Goal: Contribute content

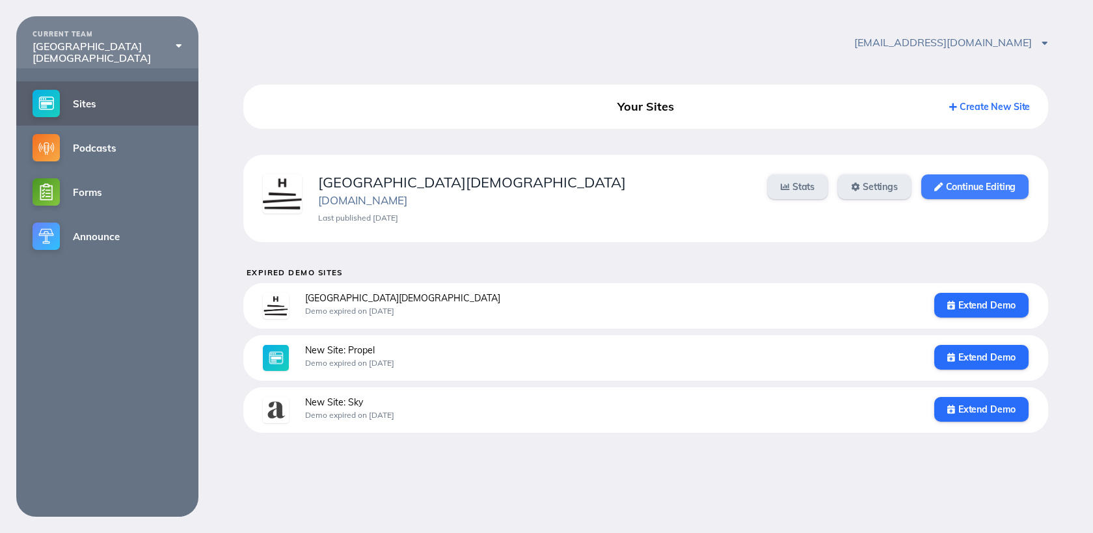
click at [978, 184] on link "Continue Editing" at bounding box center [974, 186] width 107 height 25
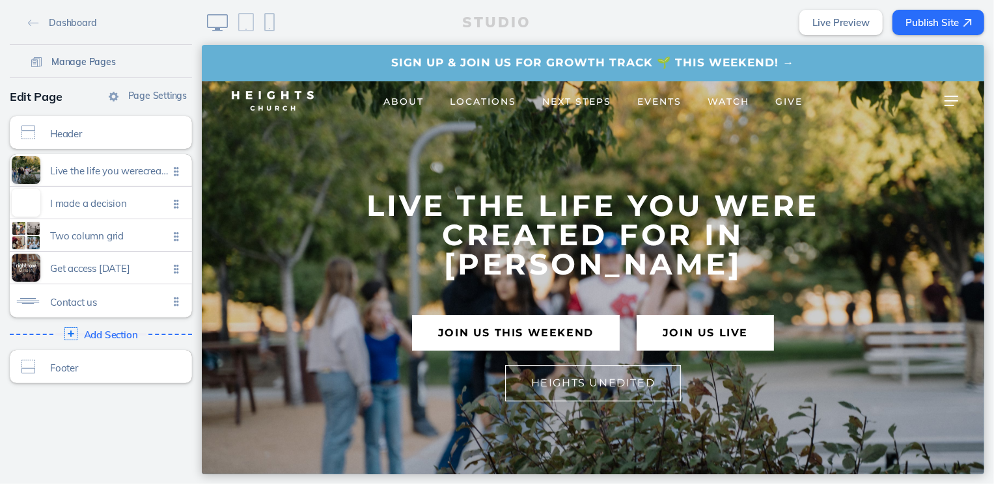
click at [99, 61] on span "Manage Pages" at bounding box center [83, 62] width 64 height 12
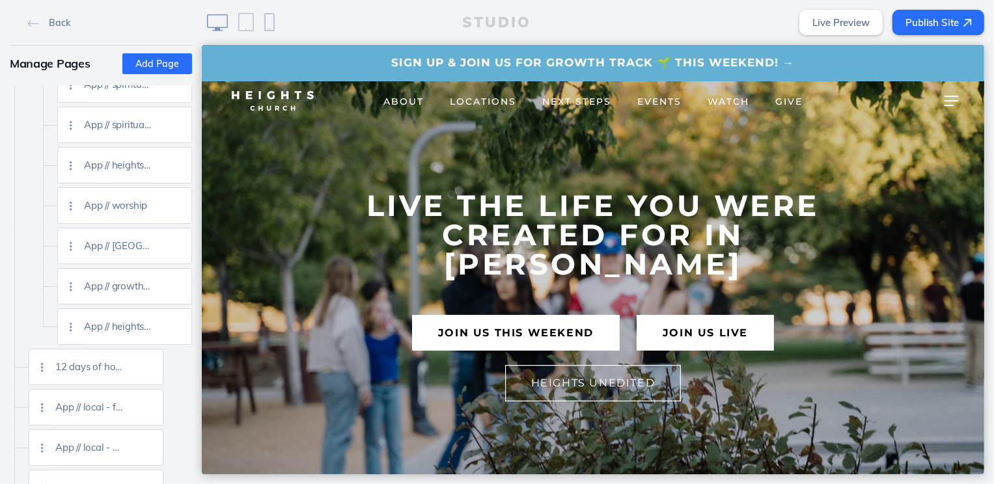
scroll to position [2160, 0]
click at [177, 329] on img at bounding box center [177, 326] width 10 height 10
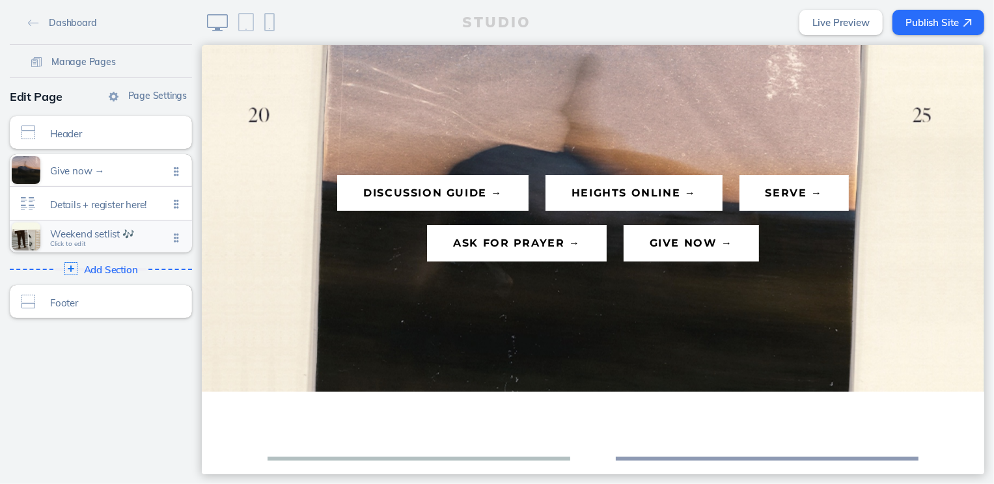
click at [87, 234] on span "Weekend setlist 🎶" at bounding box center [109, 233] width 118 height 11
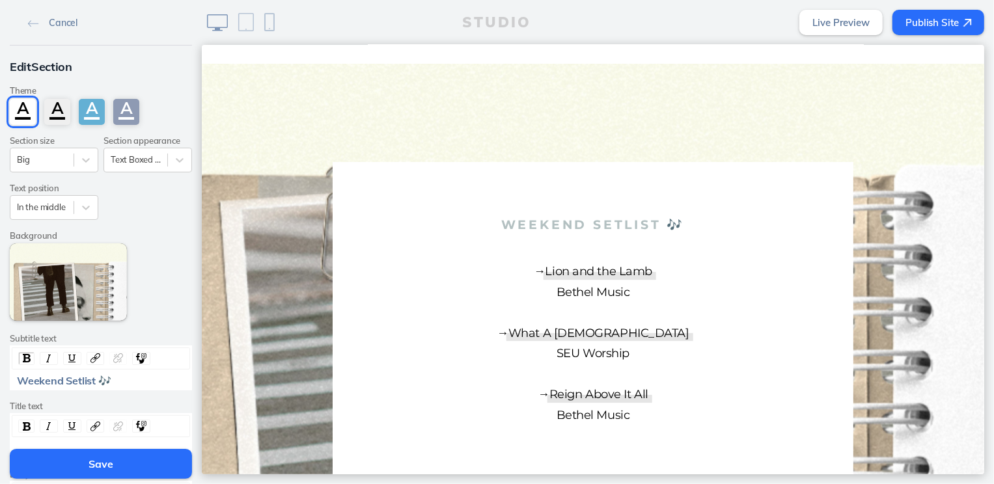
scroll to position [346, 0]
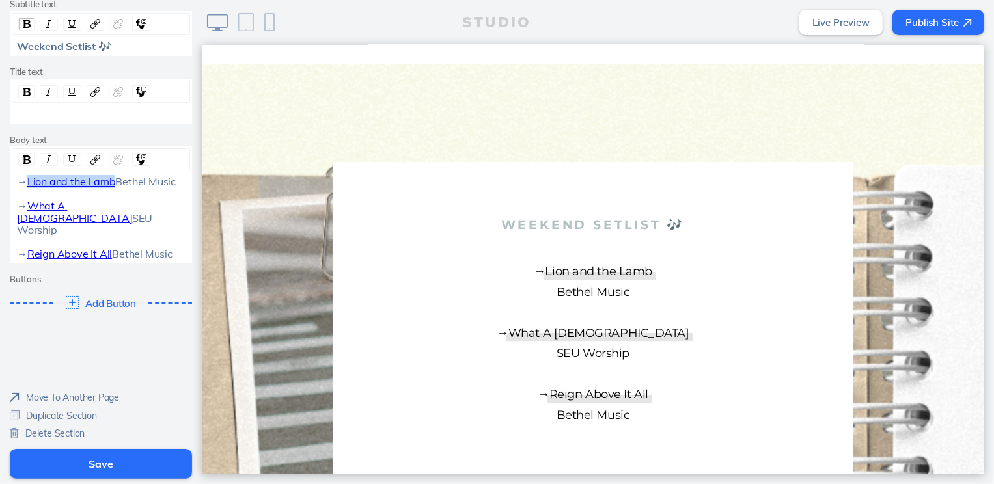
drag, startPoint x: 135, startPoint y: 170, endPoint x: 25, endPoint y: 170, distance: 110.0
click at [25, 176] on div "→ Lion and the [PERSON_NAME] Music → What A [DEMOGRAPHIC_DATA] SEU Worship → Re…" at bounding box center [101, 218] width 169 height 84
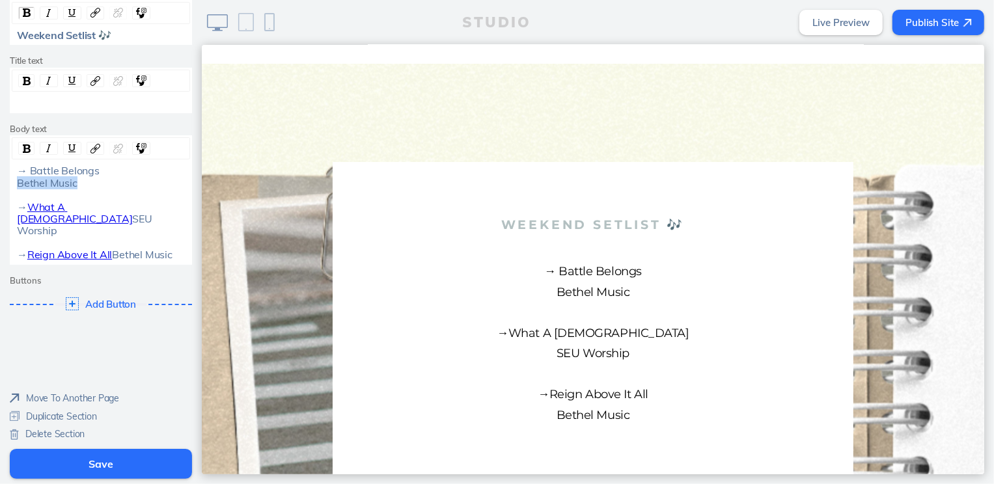
drag, startPoint x: 79, startPoint y: 182, endPoint x: 18, endPoint y: 183, distance: 61.2
click at [18, 183] on div "→ Battle Belongs Bethel Music → What A [DEMOGRAPHIC_DATA] SEU Worship → Reign A…" at bounding box center [101, 213] width 169 height 96
drag, startPoint x: 101, startPoint y: 178, endPoint x: 44, endPoint y: 175, distance: 57.3
click at [44, 175] on div "→ Battle Belongs [PERSON_NAME] → What A [DEMOGRAPHIC_DATA] SEU Worship → Reign …" at bounding box center [101, 213] width 169 height 96
drag, startPoint x: 31, startPoint y: 170, endPoint x: 111, endPoint y: 170, distance: 80.0
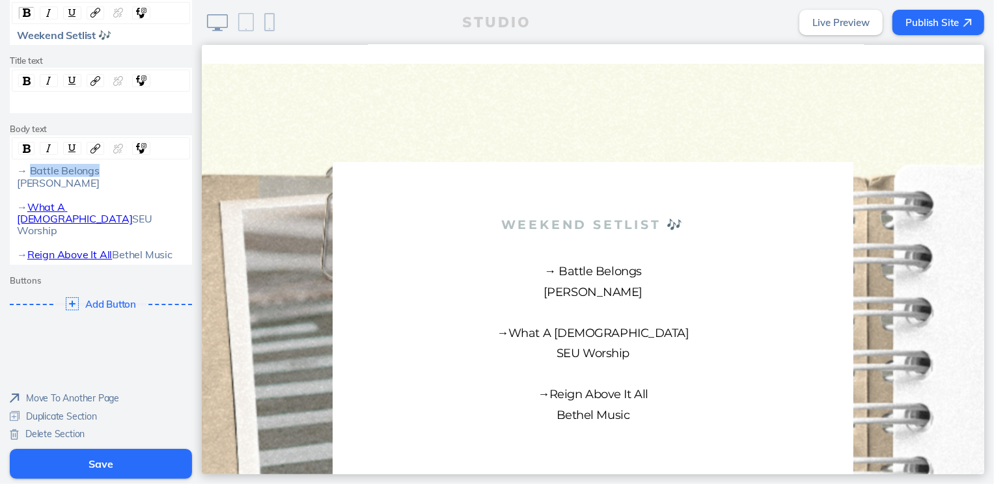
click at [111, 170] on div "→ Battle Belongs [PERSON_NAME] → What A [DEMOGRAPHIC_DATA] SEU Worship → Reign …" at bounding box center [101, 213] width 169 height 96
click at [89, 149] on div "rdw-link-control" at bounding box center [96, 148] width 18 height 13
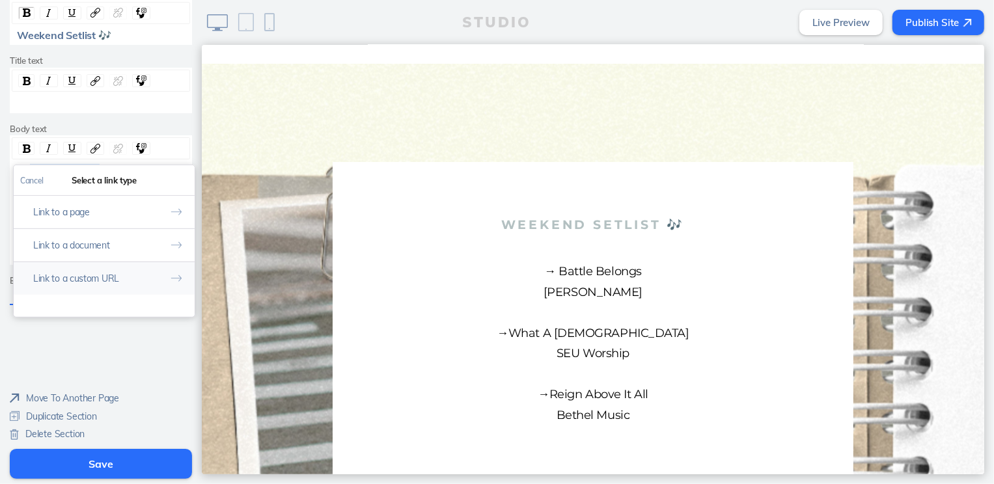
click at [102, 265] on button "Link to a custom URL" at bounding box center [104, 278] width 181 height 33
click at [103, 242] on input "rdw-link-control" at bounding box center [104, 234] width 168 height 21
paste input "[URL][DOMAIN_NAME]"
type input "[URL][DOMAIN_NAME]"
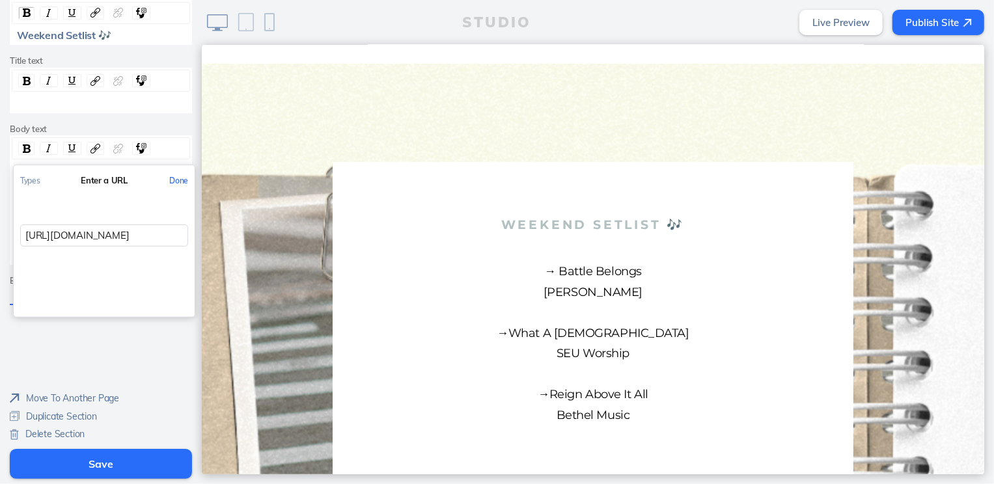
click at [182, 178] on button "Done" at bounding box center [179, 180] width 32 height 29
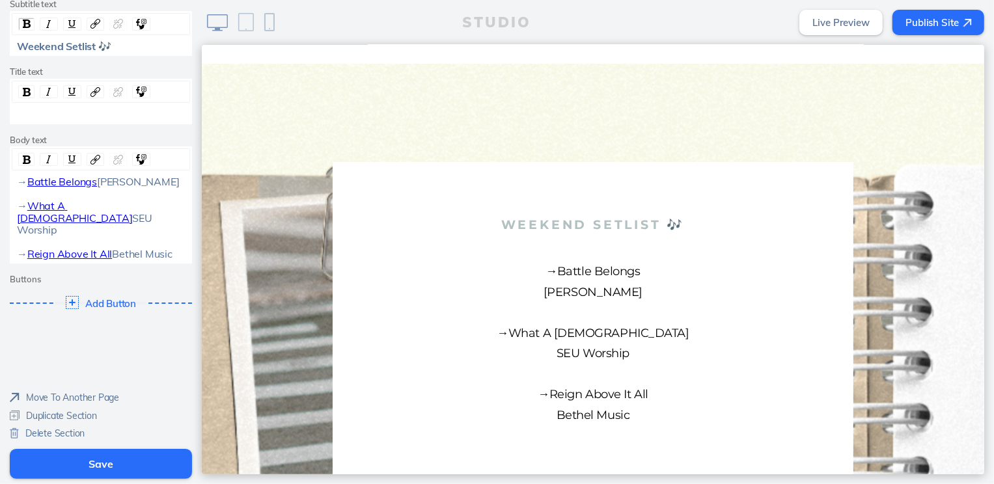
drag, startPoint x: 98, startPoint y: 205, endPoint x: 27, endPoint y: 208, distance: 71.0
click at [27, 208] on div "→ Battle Belongs [PERSON_NAME] → What A [DEMOGRAPHIC_DATA] SEU Worship → Reign …" at bounding box center [101, 218] width 169 height 84
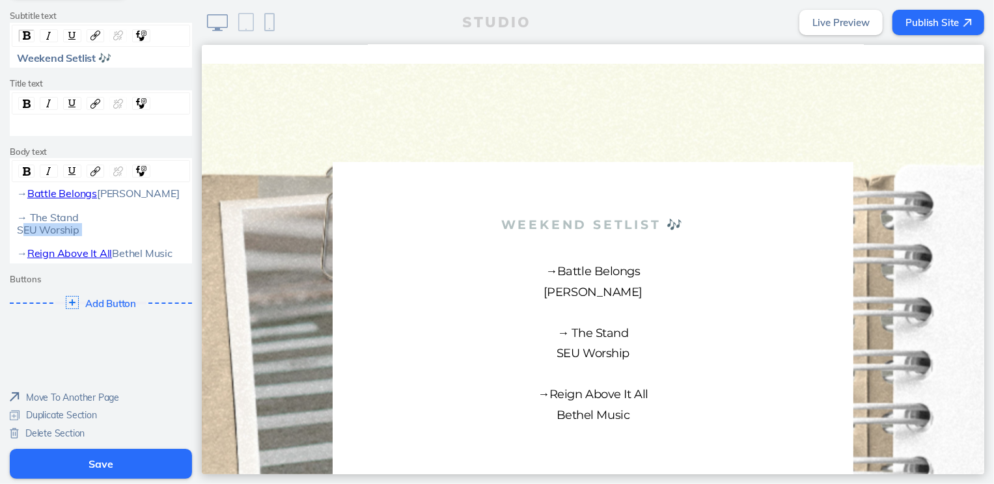
drag, startPoint x: 84, startPoint y: 223, endPoint x: 15, endPoint y: 222, distance: 69.0
click at [15, 222] on div "→ Battle Belongs [PERSON_NAME] → The Stand SEU Worship → Reign Above It All Bet…" at bounding box center [101, 223] width 178 height 72
drag, startPoint x: 78, startPoint y: 208, endPoint x: 32, endPoint y: 208, distance: 46.2
click at [32, 208] on div "→ Battle Belongs [PERSON_NAME] → The Stand Hillsong United → Reign Above It All…" at bounding box center [101, 223] width 169 height 72
click at [91, 167] on img "rdw-link-control" at bounding box center [95, 172] width 10 height 10
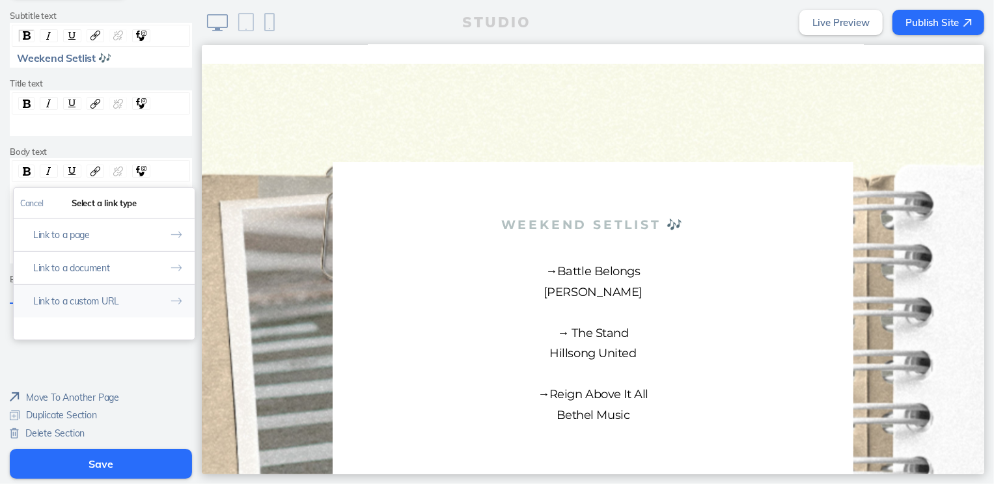
click at [110, 284] on button "Link to a custom URL" at bounding box center [104, 300] width 181 height 33
click at [124, 247] on input "rdw-link-control" at bounding box center [104, 257] width 168 height 21
paste input "[URL][DOMAIN_NAME]"
type input "[URL][DOMAIN_NAME]"
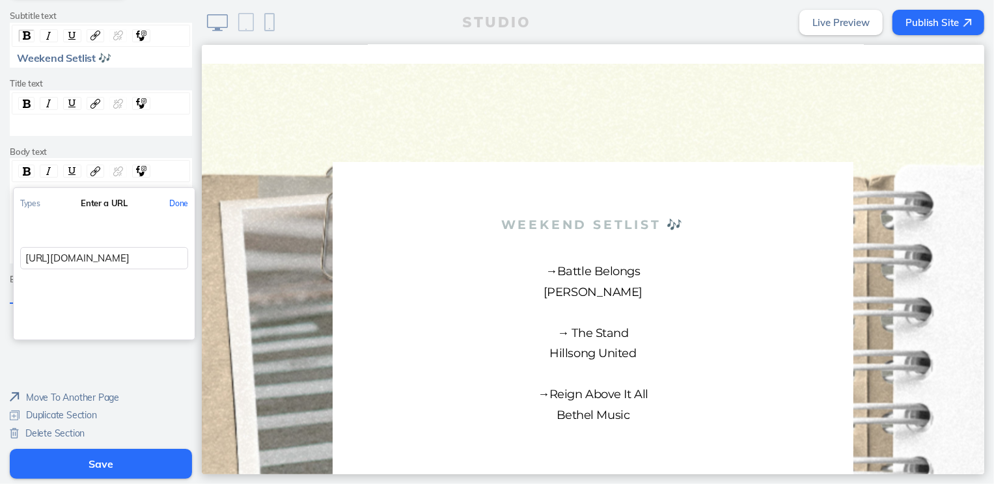
scroll to position [0, 198]
click at [186, 189] on button "Done" at bounding box center [179, 203] width 32 height 29
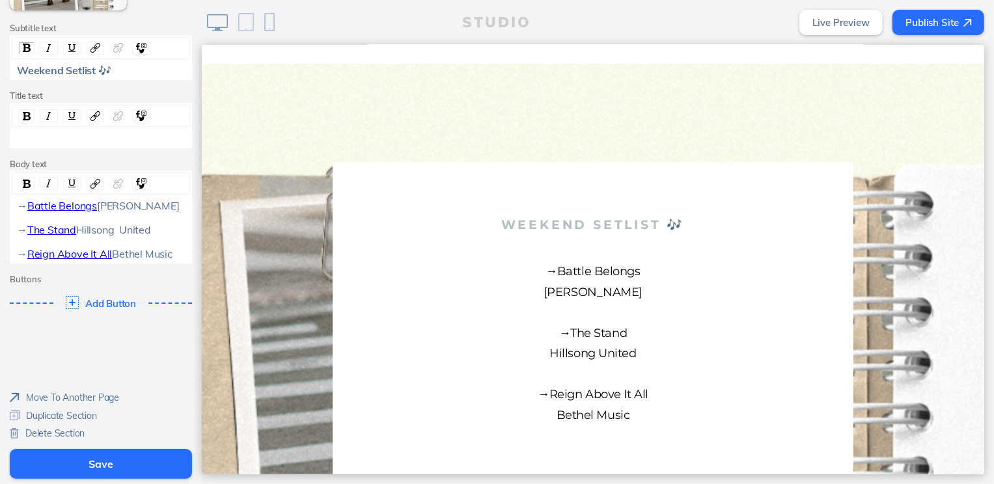
click at [16, 217] on div "→ Battle Belongs [PERSON_NAME] → The Stand Hillsong United → Reign Above It All…" at bounding box center [101, 230] width 178 height 60
drag, startPoint x: 140, startPoint y: 241, endPoint x: 25, endPoint y: 243, distance: 114.5
click at [25, 243] on div "→ Battle Belongs [PERSON_NAME] → The Stand Hillsong United → Reign Above It All…" at bounding box center [101, 230] width 169 height 60
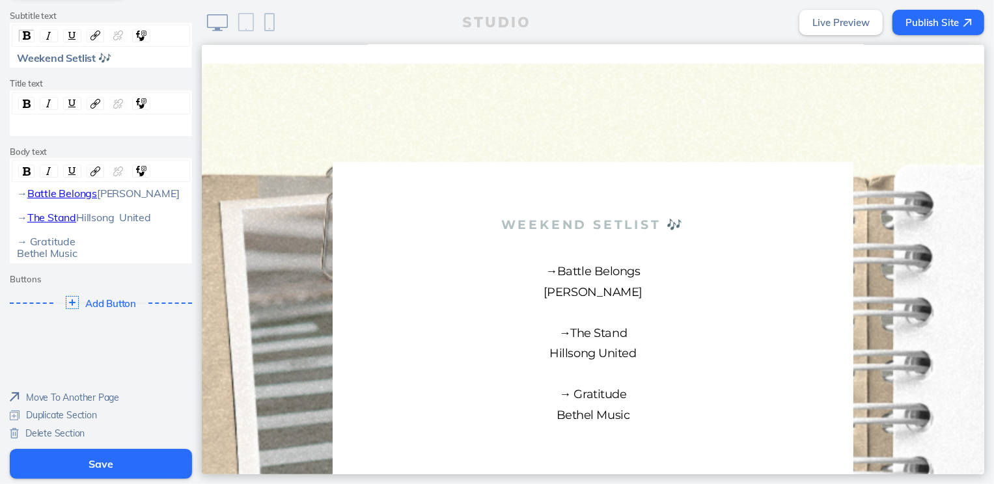
drag, startPoint x: 87, startPoint y: 254, endPoint x: 8, endPoint y: 254, distance: 78.7
click at [8, 254] on div "Edit Section Theme A A A A Section size Big Section appearance Text Boxed In Te…" at bounding box center [101, 25] width 202 height 605
drag, startPoint x: 77, startPoint y: 242, endPoint x: 31, endPoint y: 243, distance: 46.2
click at [31, 243] on div "→ Battle Belongs [PERSON_NAME] → The Stand Hillsong United → Gratitude [PERSON_…" at bounding box center [101, 223] width 169 height 72
click at [93, 167] on img "rdw-link-control" at bounding box center [95, 172] width 10 height 10
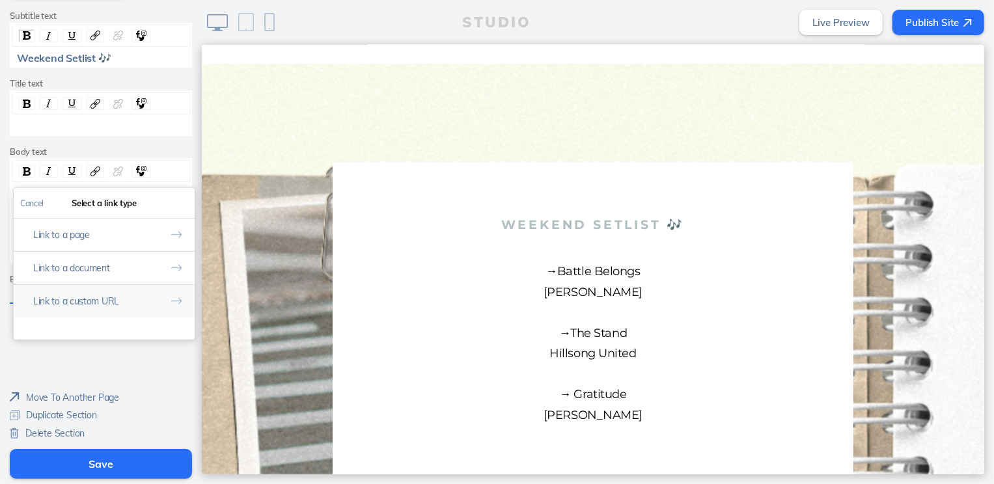
click at [109, 284] on button "Link to a custom URL" at bounding box center [104, 300] width 181 height 33
click at [120, 247] on input "rdw-link-control" at bounding box center [104, 257] width 168 height 21
paste input "[URL][DOMAIN_NAME]"
type input "[URL][DOMAIN_NAME]"
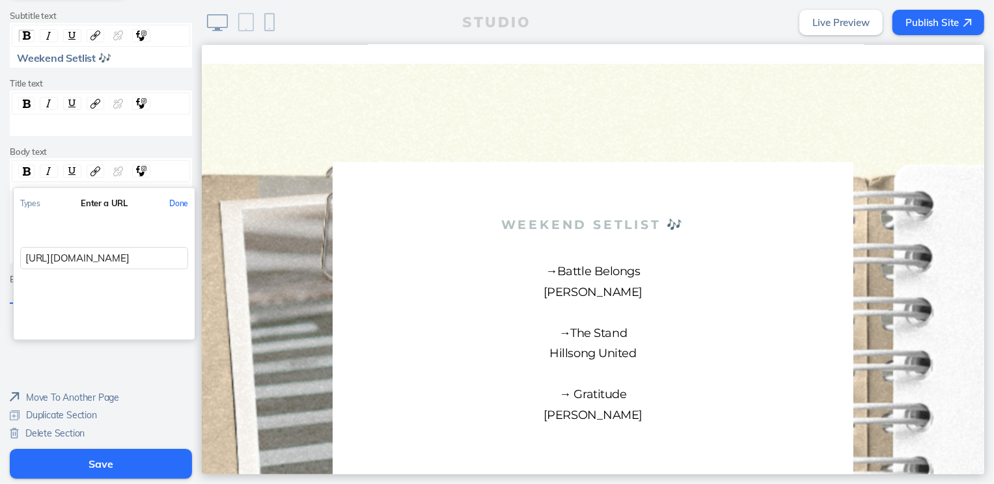
scroll to position [0, 195]
click at [180, 189] on button "Done" at bounding box center [179, 203] width 32 height 29
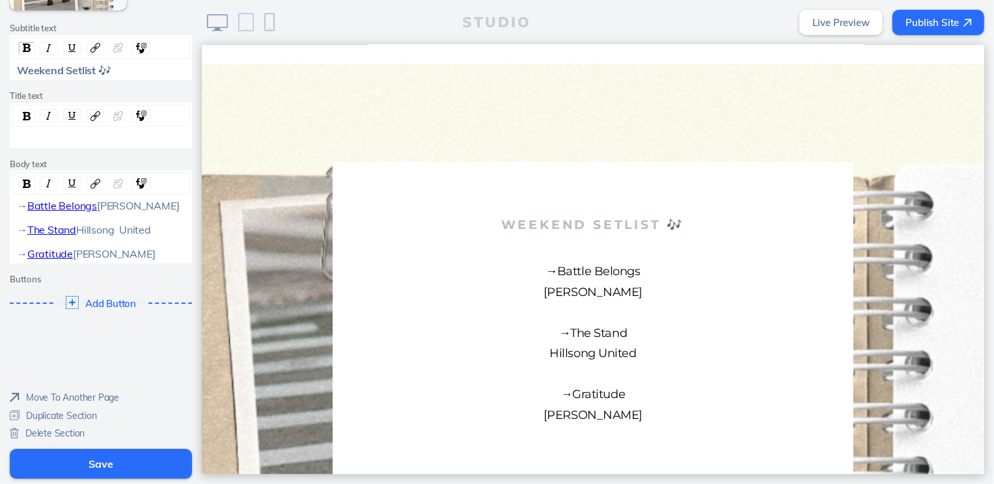
click at [115, 466] on button "Save" at bounding box center [101, 464] width 182 height 30
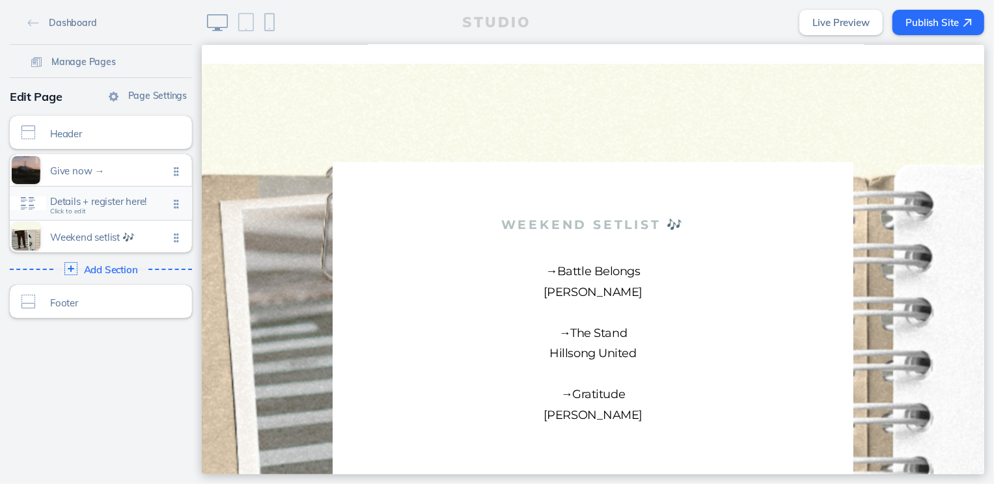
click at [120, 205] on span "Details + register here!" at bounding box center [109, 201] width 118 height 11
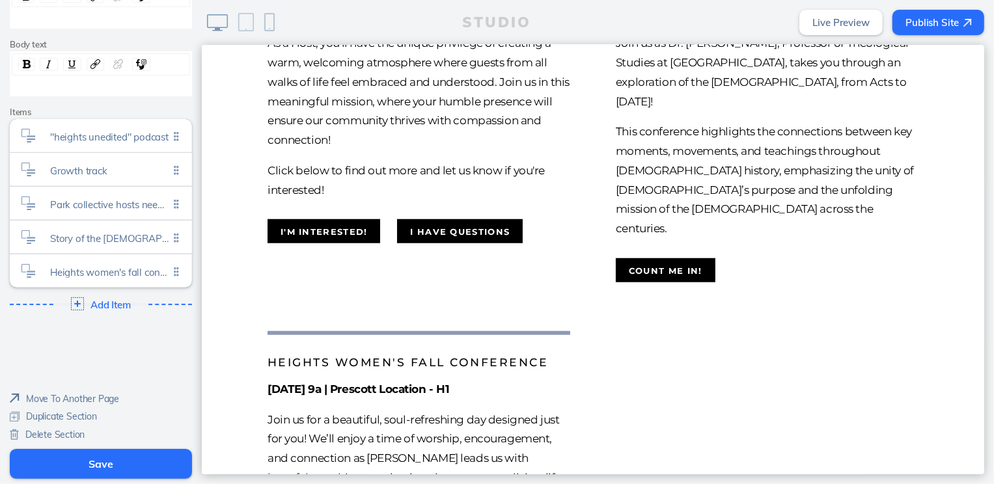
scroll to position [867, 0]
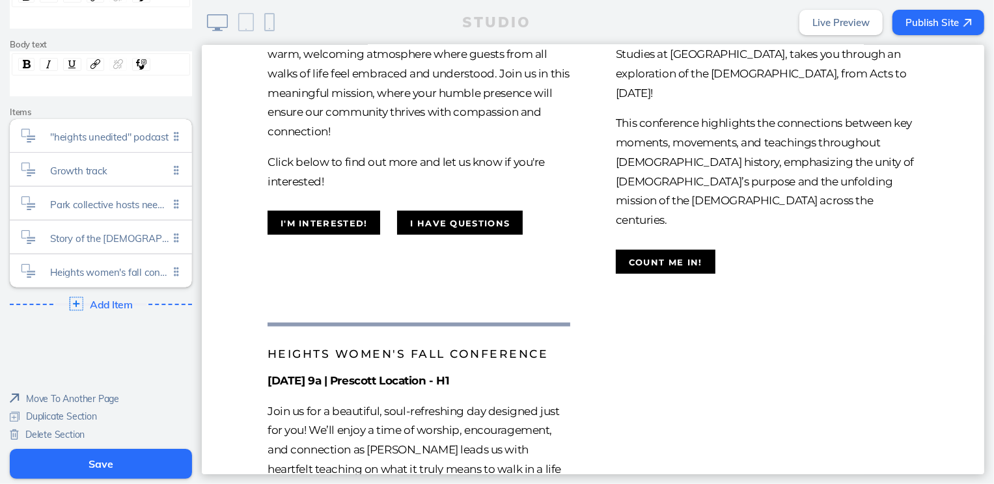
click at [111, 305] on span "Add Item" at bounding box center [111, 305] width 42 height 12
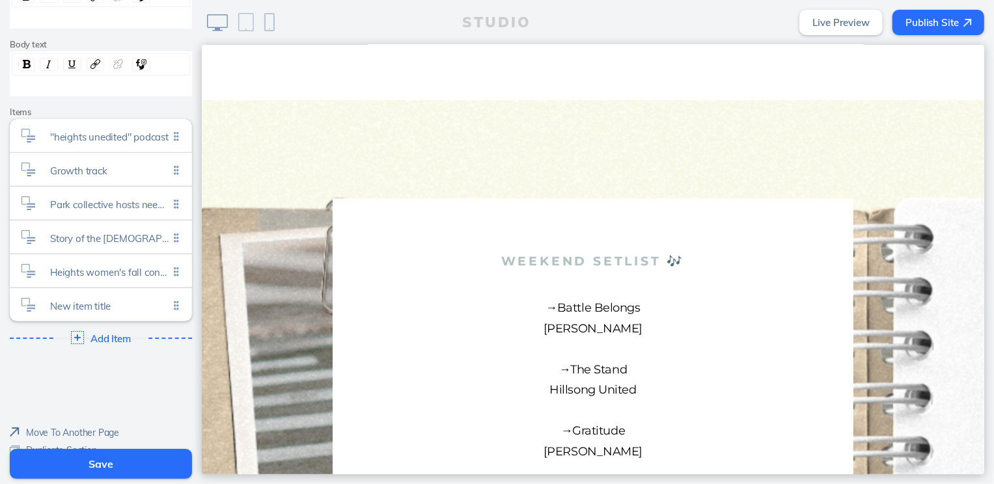
scroll to position [1396, 0]
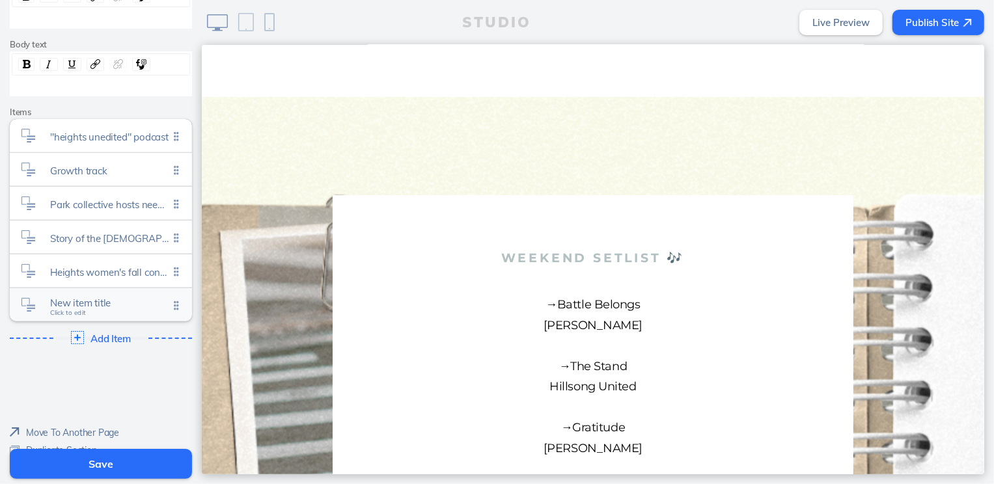
click at [81, 314] on span "Click to edit" at bounding box center [68, 313] width 36 height 8
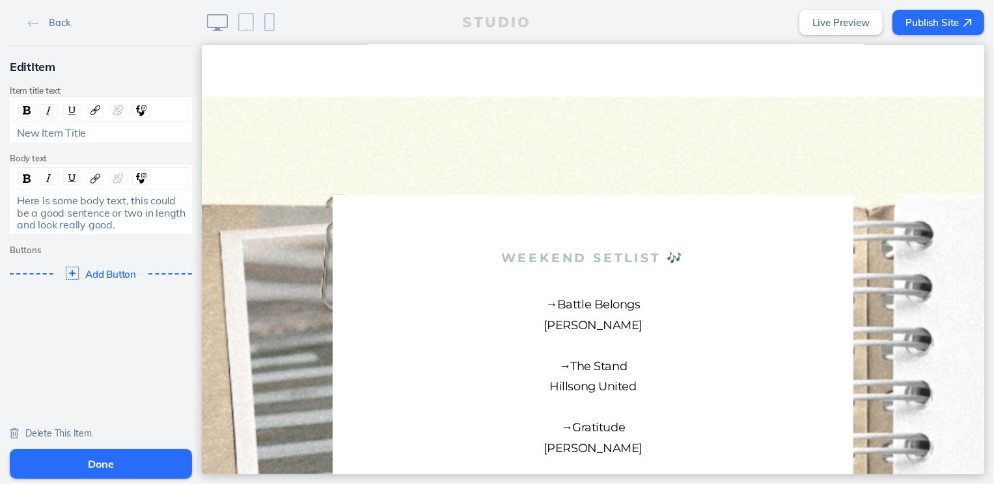
click at [96, 133] on div "New Item Title" at bounding box center [101, 133] width 169 height 12
click at [91, 215] on span "Here is some body text, this could be a good sentence or two in length and look…" at bounding box center [102, 212] width 171 height 37
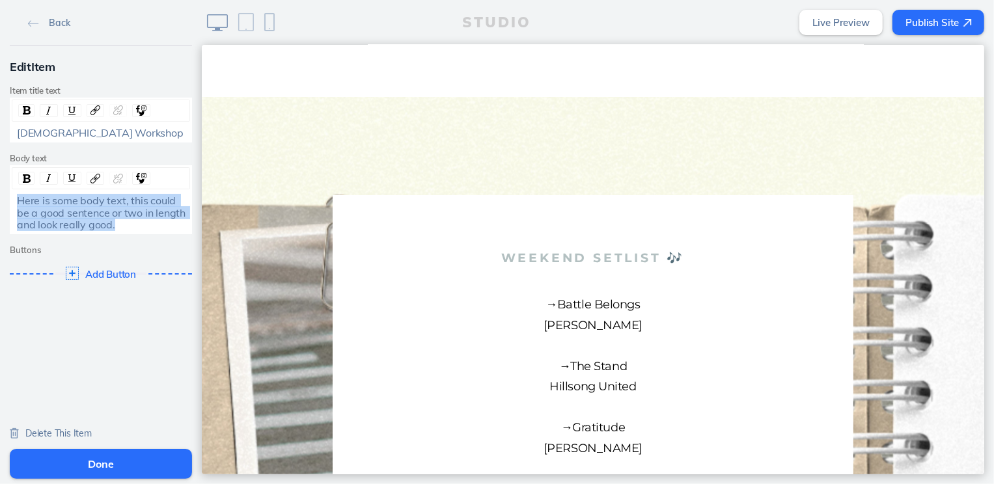
click at [91, 215] on span "Here is some body text, this could be a good sentence or two in length and look…" at bounding box center [102, 212] width 171 height 37
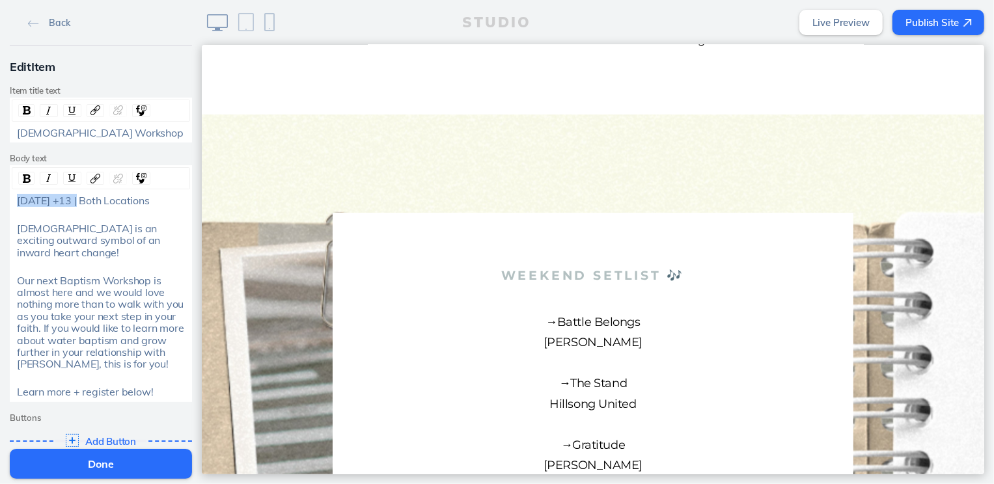
drag, startPoint x: 75, startPoint y: 202, endPoint x: 7, endPoint y: 204, distance: 69.0
click at [7, 204] on div "Edit Item Item title text Baptism Workshop Body text [DATE] +13 | Both Location…" at bounding box center [101, 256] width 202 height 420
click at [150, 230] on span "[DEMOGRAPHIC_DATA] is an exciting outward symbol of an inward heart change!" at bounding box center [90, 240] width 146 height 37
click at [53, 176] on img "rdw-inline-control" at bounding box center [49, 178] width 10 height 10
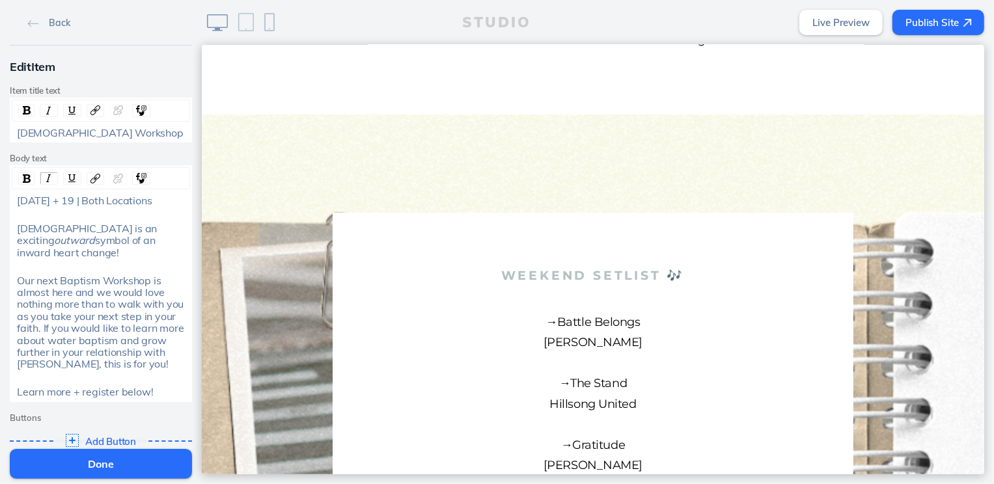
click at [107, 239] on span "symbol of an inward heart change!" at bounding box center [87, 246] width 141 height 25
click at [70, 178] on img "rdw-inline-control" at bounding box center [72, 178] width 10 height 10
click at [115, 436] on span "Add Button" at bounding box center [111, 442] width 53 height 12
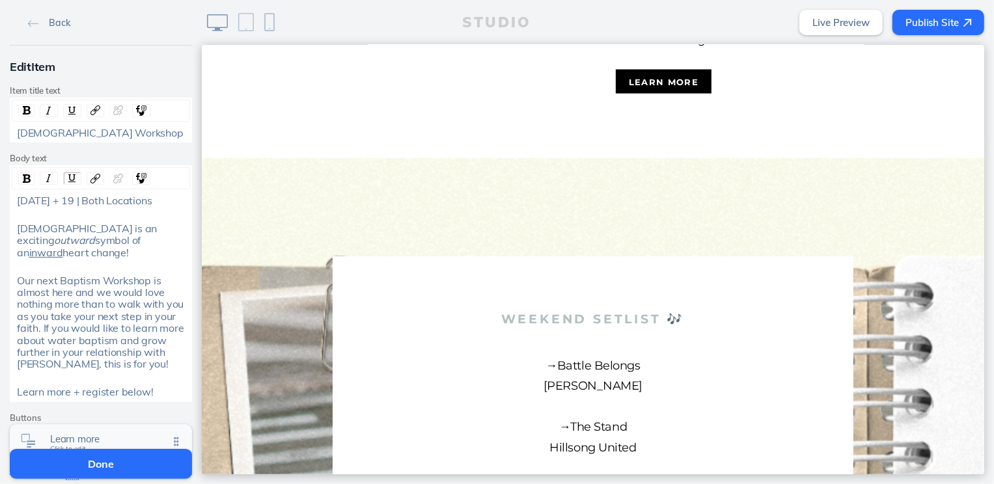
click at [77, 445] on span "Click to edit" at bounding box center [68, 449] width 36 height 8
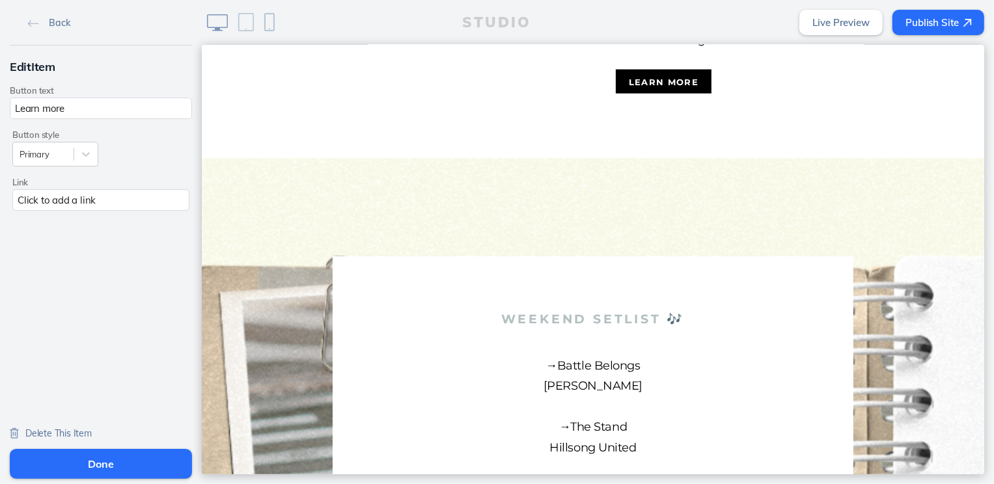
click at [75, 200] on div "Click to add a link" at bounding box center [100, 199] width 177 height 21
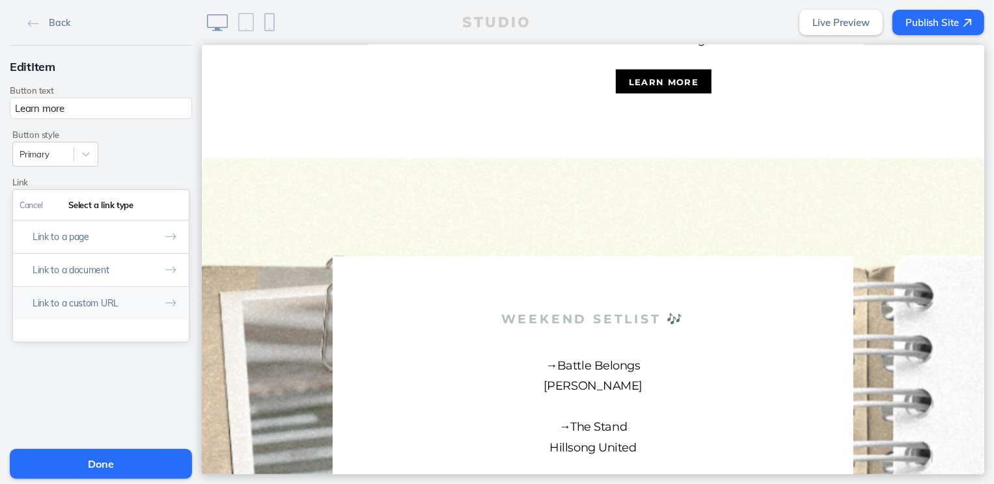
click at [78, 305] on button "Link to a custom URL" at bounding box center [101, 302] width 176 height 33
click at [83, 262] on input "text" at bounding box center [101, 259] width 163 height 21
paste input "[URL][DOMAIN_NAME]"
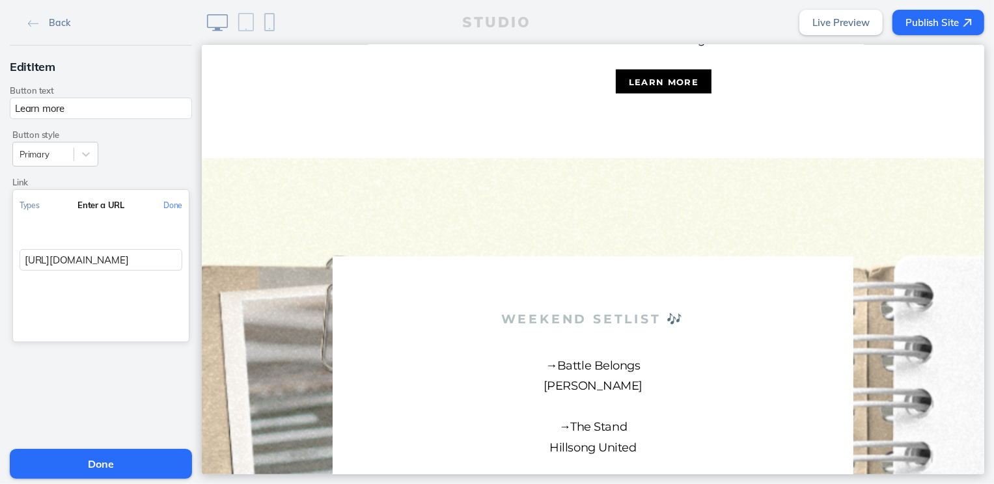
scroll to position [0, 148]
type input "[URL][DOMAIN_NAME]"
click at [174, 211] on button "Done" at bounding box center [173, 205] width 32 height 29
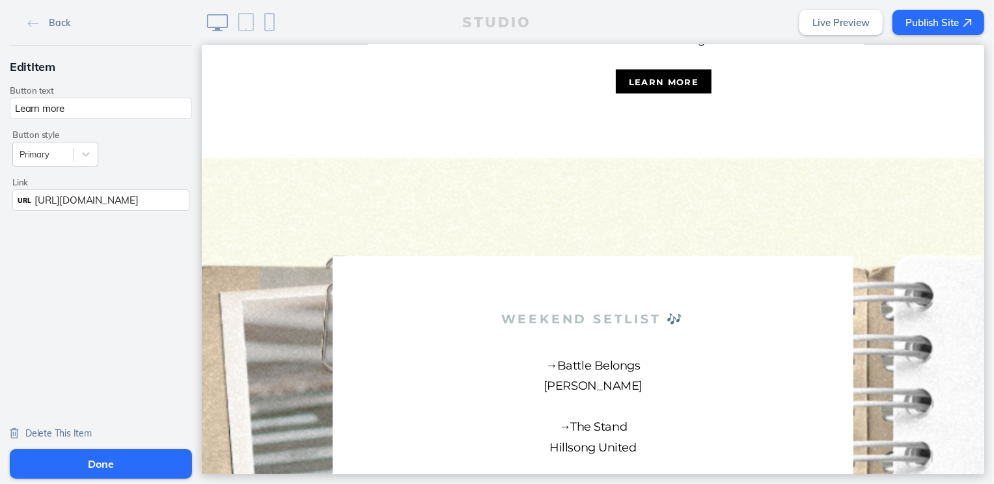
click at [115, 117] on input "Learn more" at bounding box center [101, 108] width 182 height 21
type input "I WANT TO BE BAPTIZED!"
click at [89, 461] on button "Done" at bounding box center [101, 464] width 182 height 30
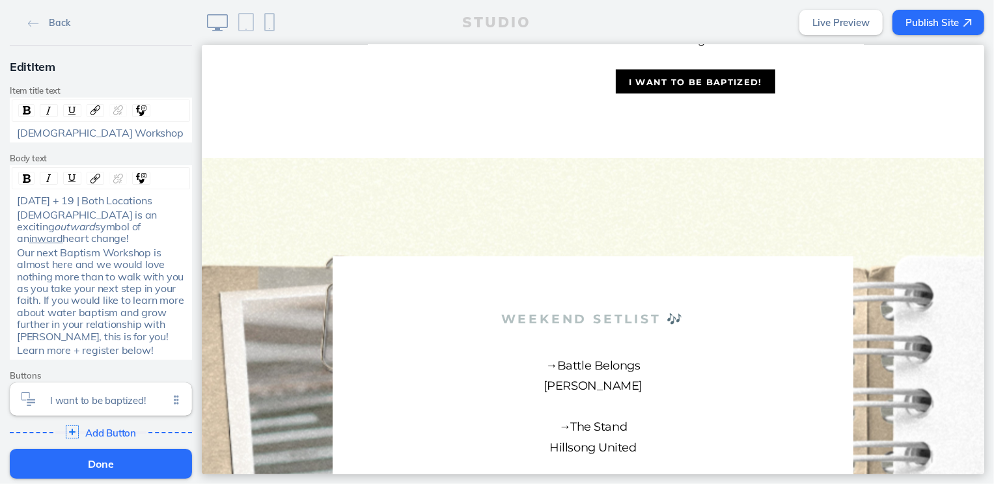
click at [89, 461] on button "Done" at bounding box center [101, 464] width 182 height 30
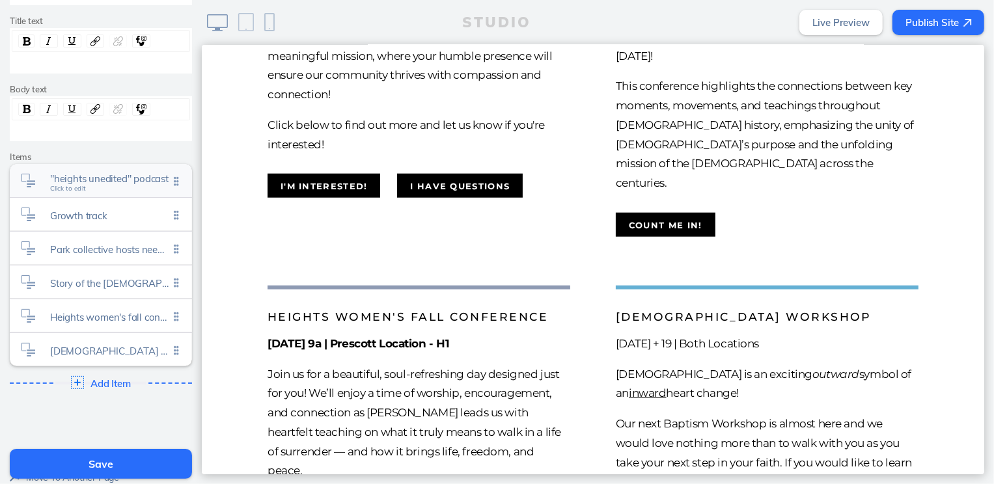
scroll to position [193, 0]
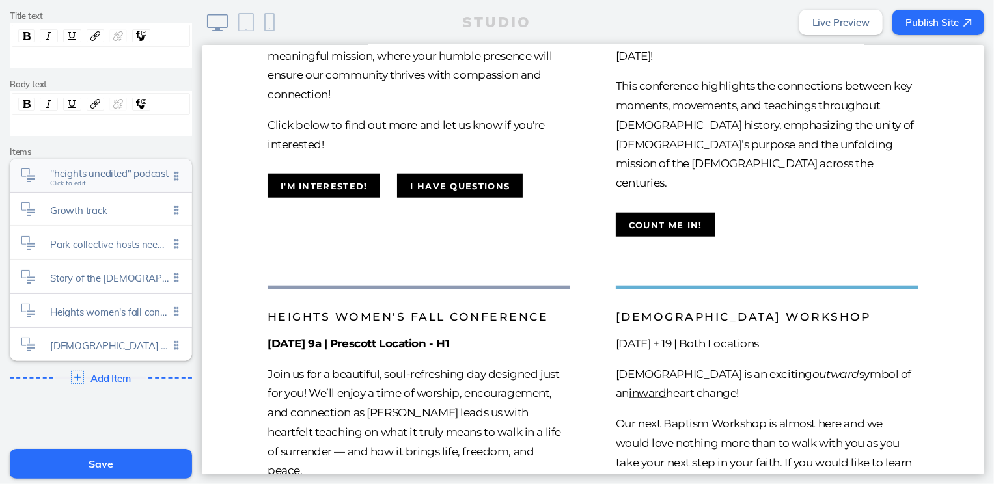
click at [106, 377] on span "Add Item" at bounding box center [110, 378] width 40 height 11
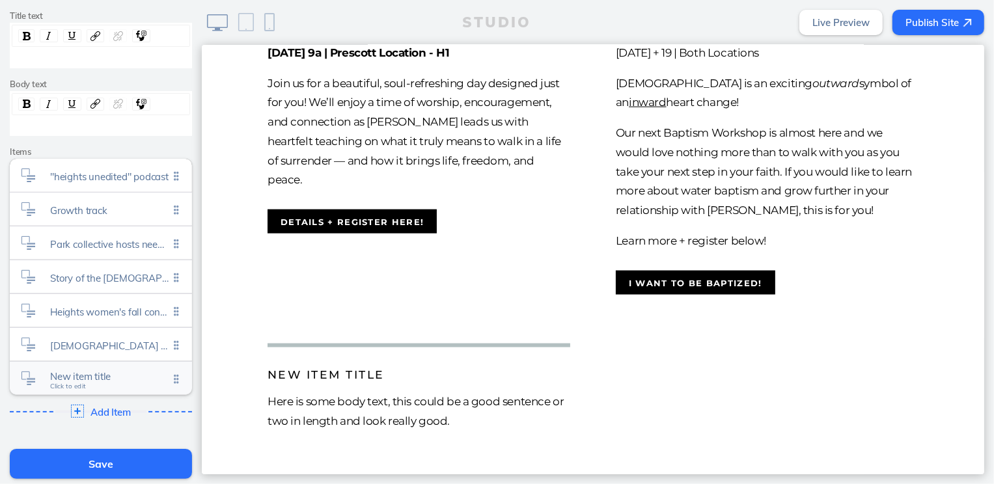
scroll to position [1197, 0]
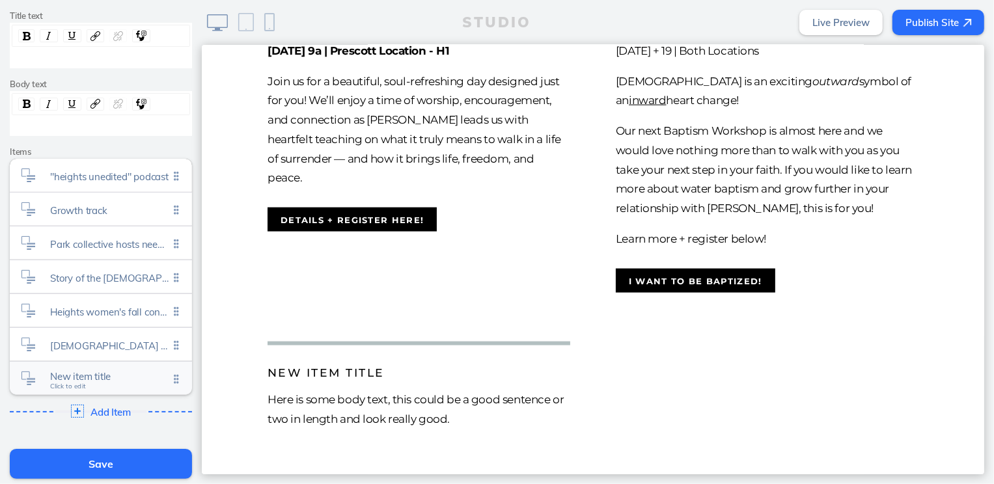
click at [80, 372] on span "New item title" at bounding box center [109, 376] width 118 height 11
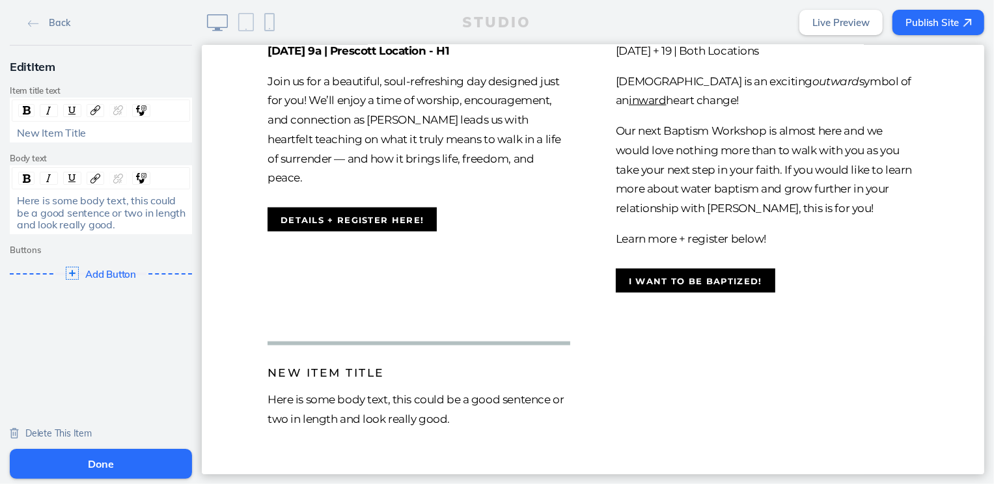
click at [85, 206] on span "Here is some body text, this could be a good sentence or two in length and look…" at bounding box center [102, 212] width 171 height 37
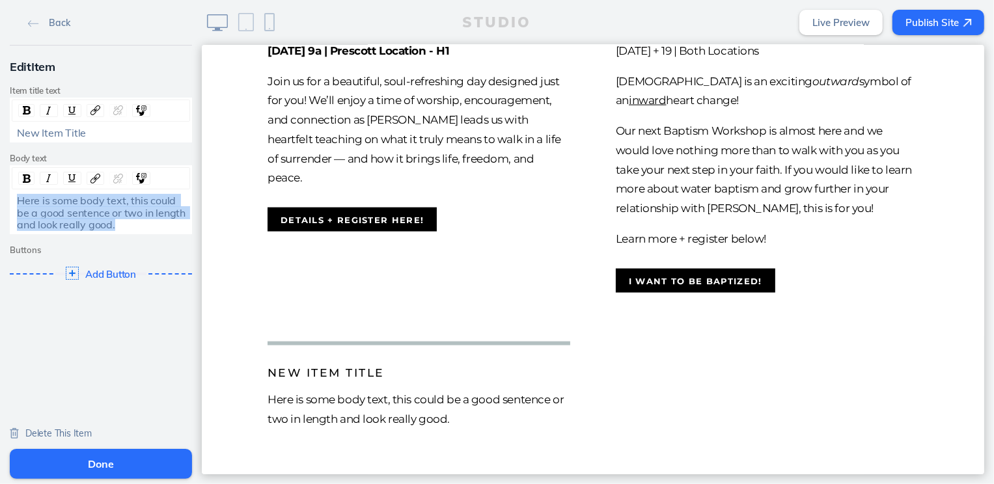
click at [85, 206] on span "Here is some body text, this could be a good sentence or two in length and look…" at bounding box center [102, 212] width 171 height 37
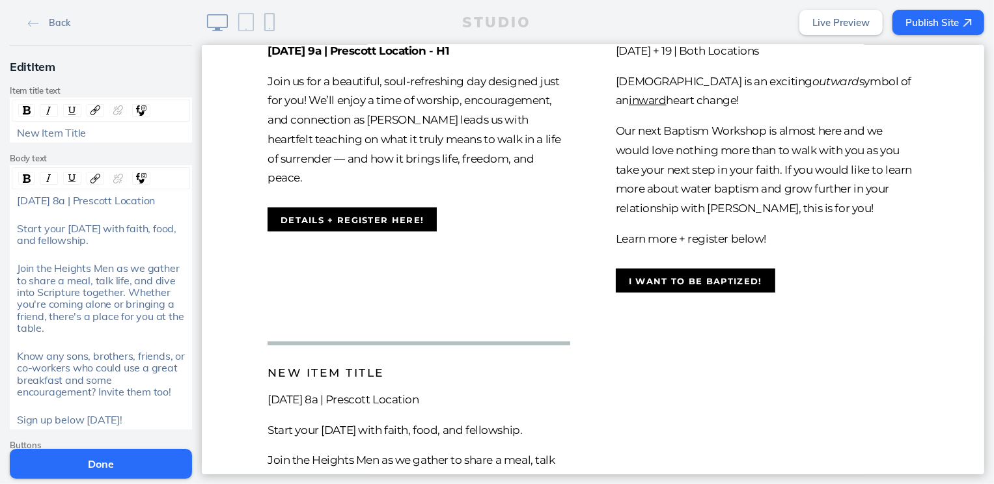
click at [75, 129] on span "New Item Title" at bounding box center [51, 132] width 69 height 13
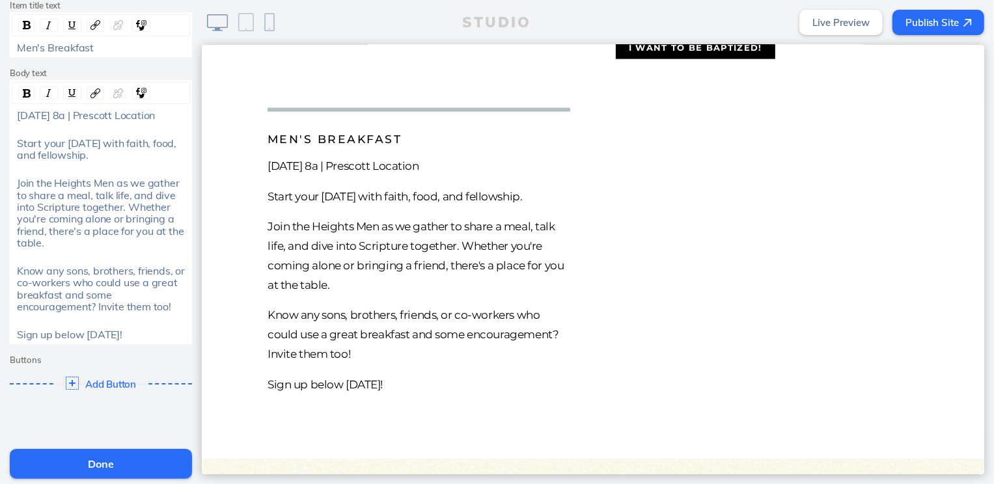
scroll to position [1432, 0]
drag, startPoint x: 94, startPoint y: 153, endPoint x: 0, endPoint y: 146, distance: 93.9
click at [0, 146] on div "Edit Item Item title text Men's Breakfast Body text [DATE] 8a | Prescott Locati…" at bounding box center [101, 184] width 202 height 448
click at [49, 92] on img "rdw-inline-control" at bounding box center [49, 93] width 10 height 10
click at [93, 111] on span "[DATE] 8a | Prescott Location" at bounding box center [86, 115] width 138 height 13
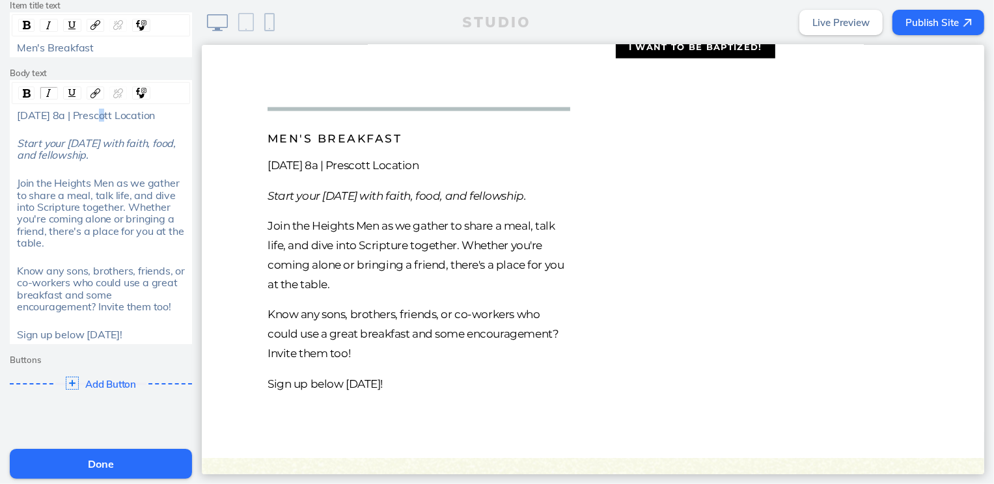
click at [93, 111] on span "[DATE] 8a | Prescott Location" at bounding box center [86, 115] width 138 height 13
click at [21, 94] on div "rdw-inline-control" at bounding box center [26, 93] width 16 height 13
click at [100, 334] on span "Sign up below [DATE]!" at bounding box center [69, 334] width 105 height 13
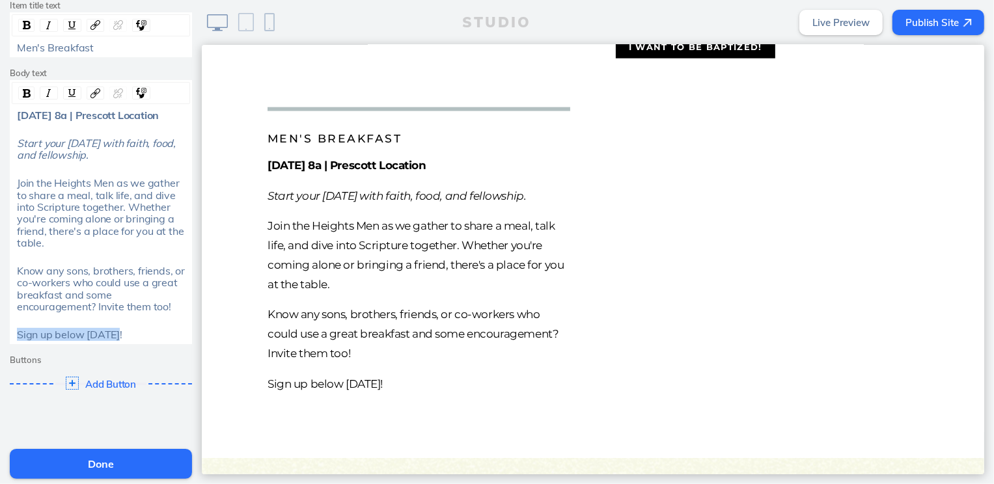
click at [100, 334] on span "Sign up below [DATE]!" at bounding box center [69, 334] width 105 height 13
click at [71, 92] on img "rdw-inline-control" at bounding box center [72, 93] width 10 height 10
click at [94, 377] on div "Add Button Click to edit" at bounding box center [100, 383] width 191 height 23
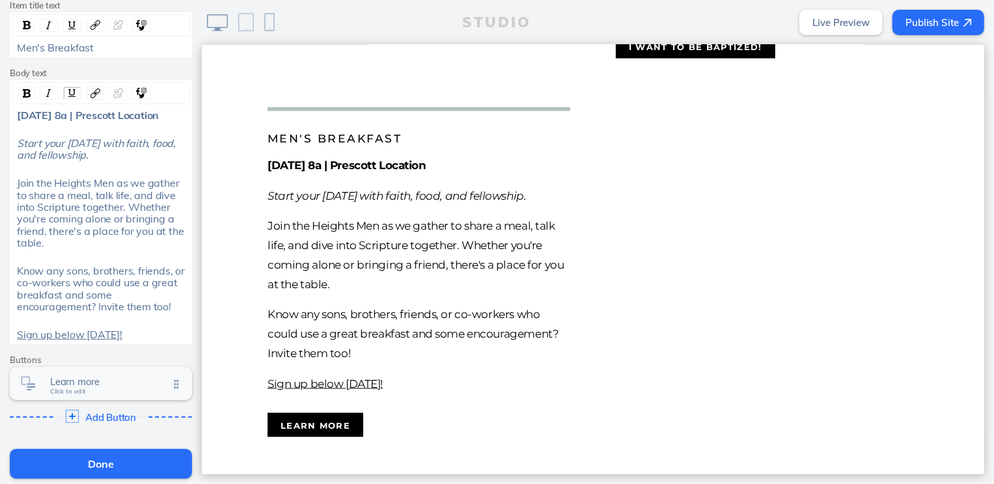
click at [116, 380] on span "Learn more" at bounding box center [109, 381] width 118 height 11
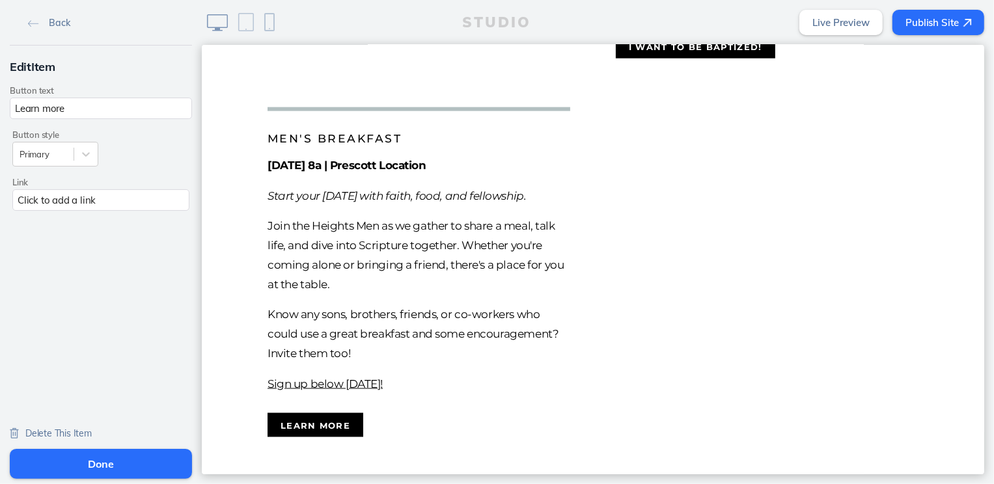
click at [131, 196] on div "Click to add a link" at bounding box center [100, 199] width 177 height 21
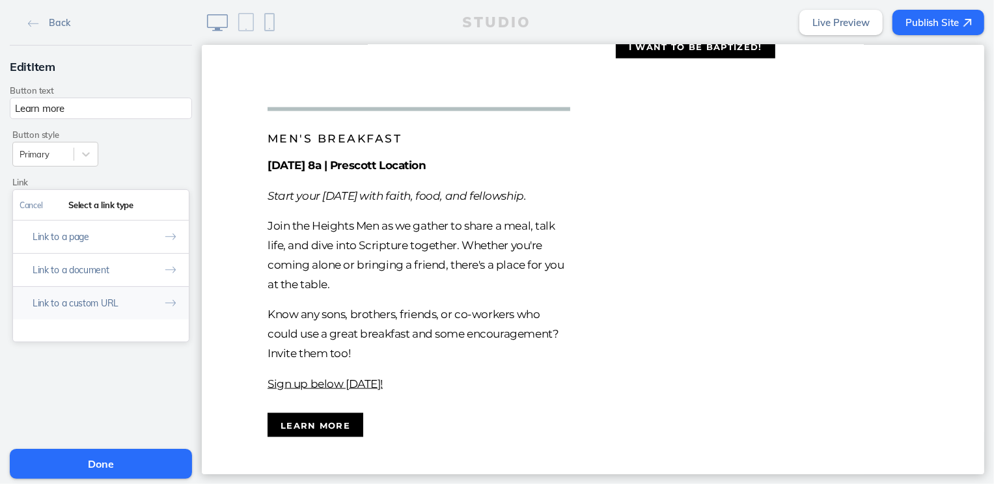
click at [113, 295] on button "Link to a custom URL" at bounding box center [101, 302] width 176 height 33
click at [119, 265] on input "text" at bounding box center [101, 259] width 163 height 21
paste input "[URL][DOMAIN_NAME]"
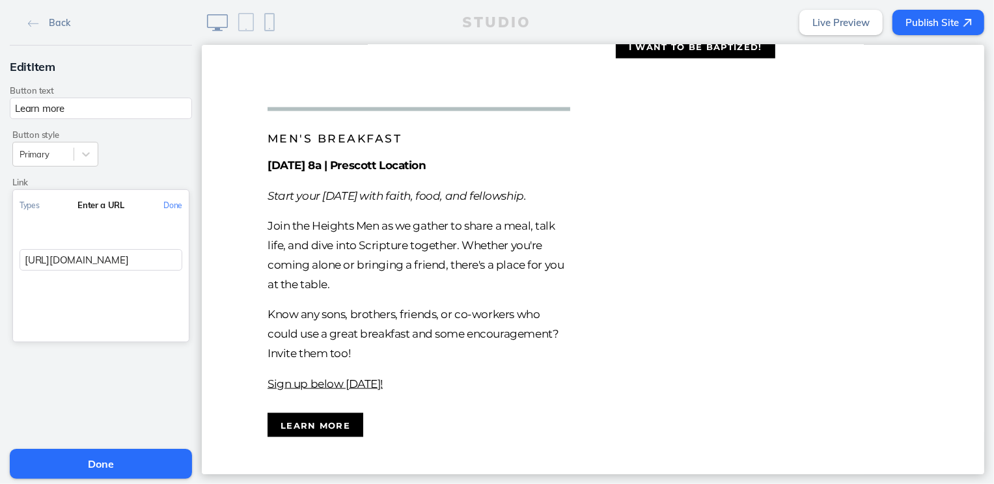
scroll to position [0, 148]
type input "[URL][DOMAIN_NAME]"
click at [175, 206] on button "Done" at bounding box center [173, 205] width 32 height 29
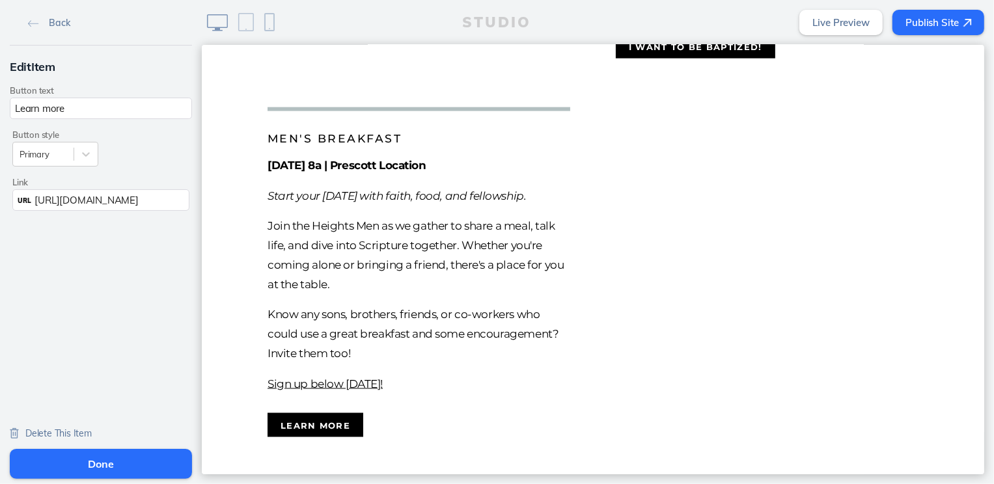
click at [122, 113] on input "Learn more" at bounding box center [101, 108] width 182 height 21
type input "Sign me up!"
click at [106, 457] on button "Done" at bounding box center [101, 464] width 182 height 30
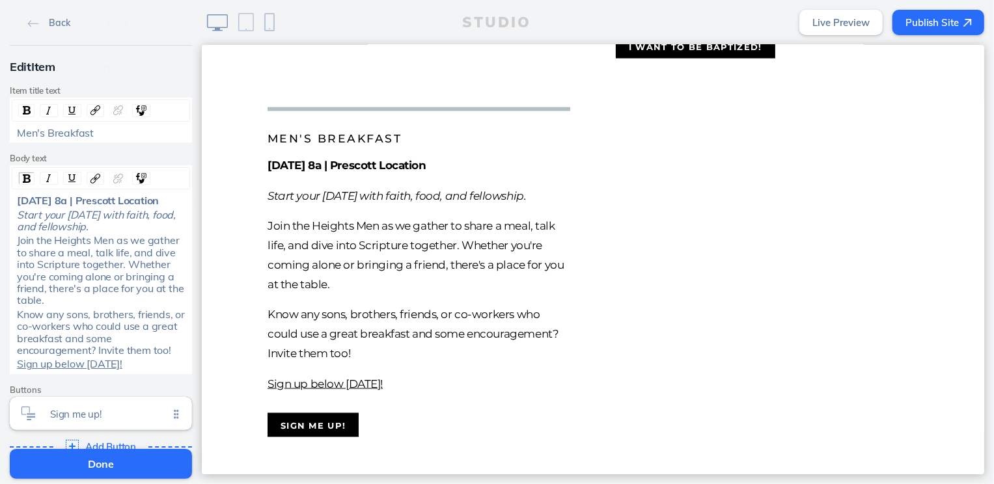
click at [106, 457] on button "Done" at bounding box center [101, 464] width 182 height 30
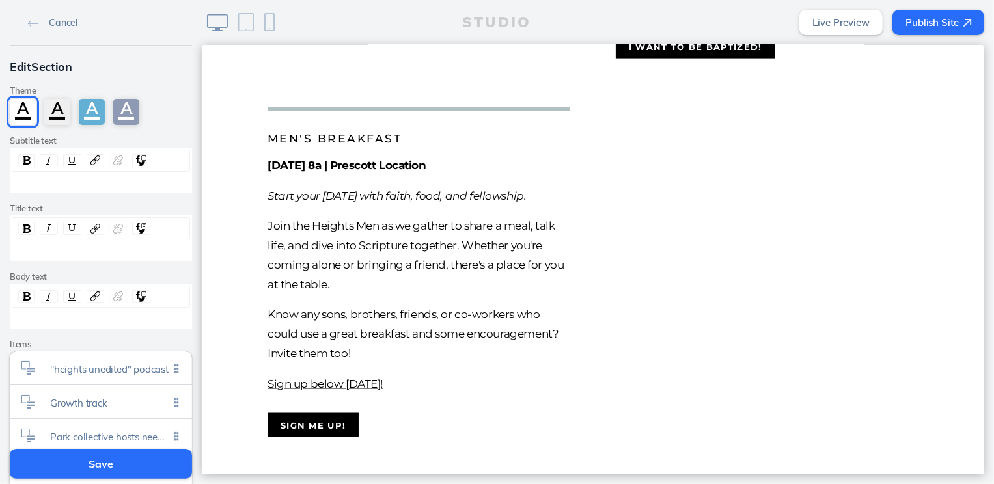
click at [106, 457] on button "Save" at bounding box center [101, 464] width 182 height 30
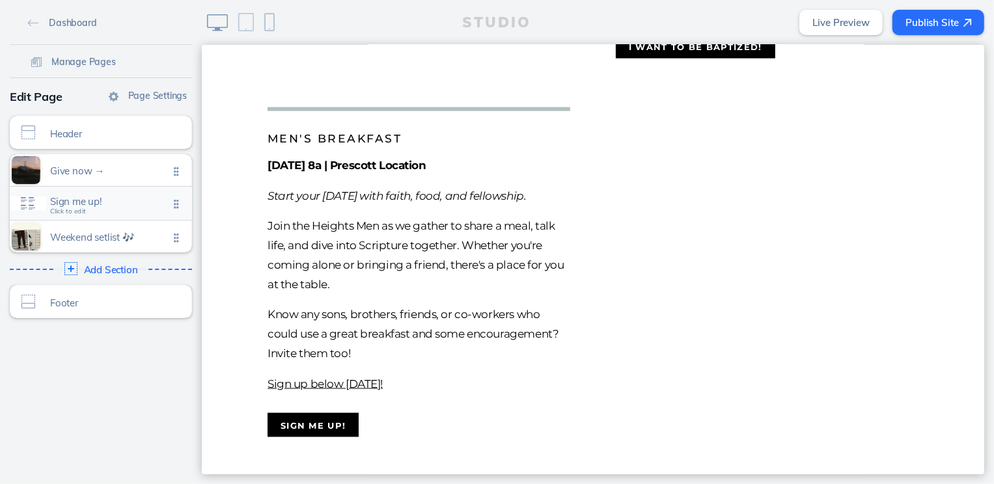
click at [105, 195] on div "Sign me up! Click to edit" at bounding box center [101, 203] width 182 height 33
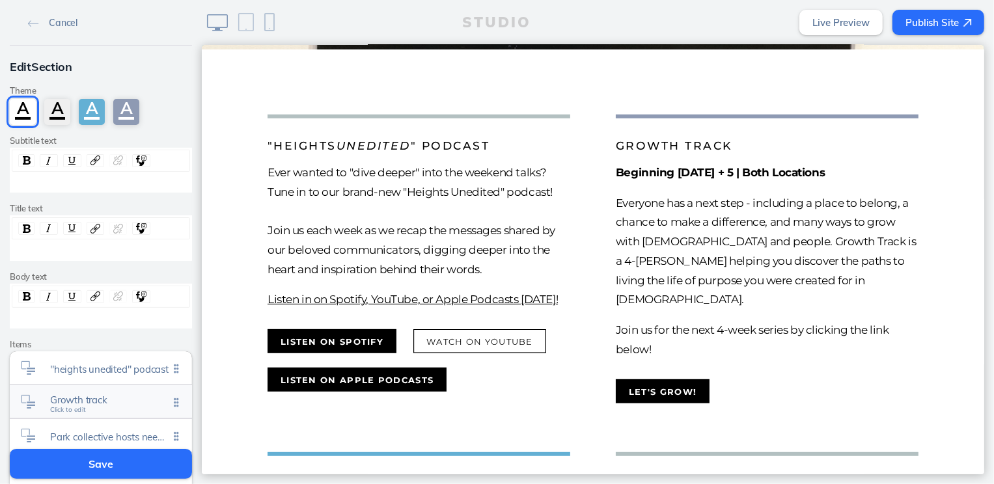
scroll to position [299, 0]
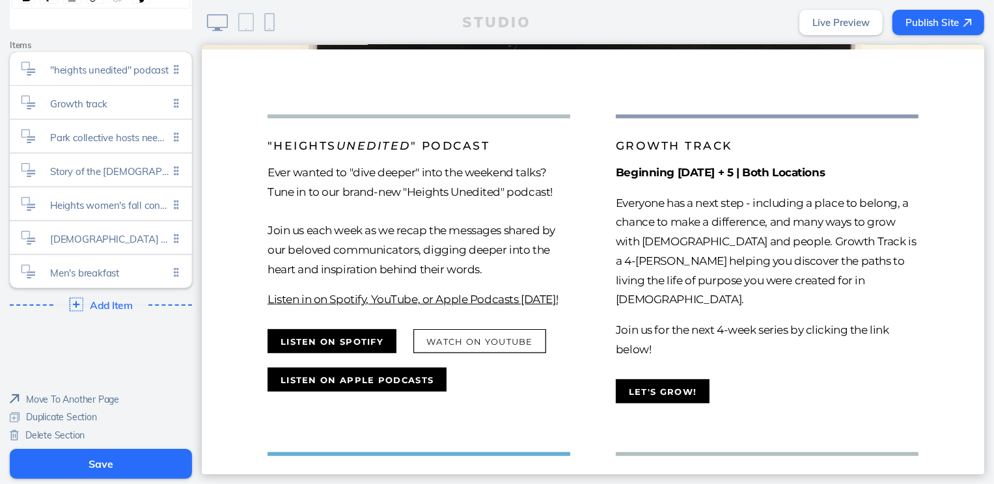
click at [100, 303] on span "Add Item" at bounding box center [111, 305] width 42 height 12
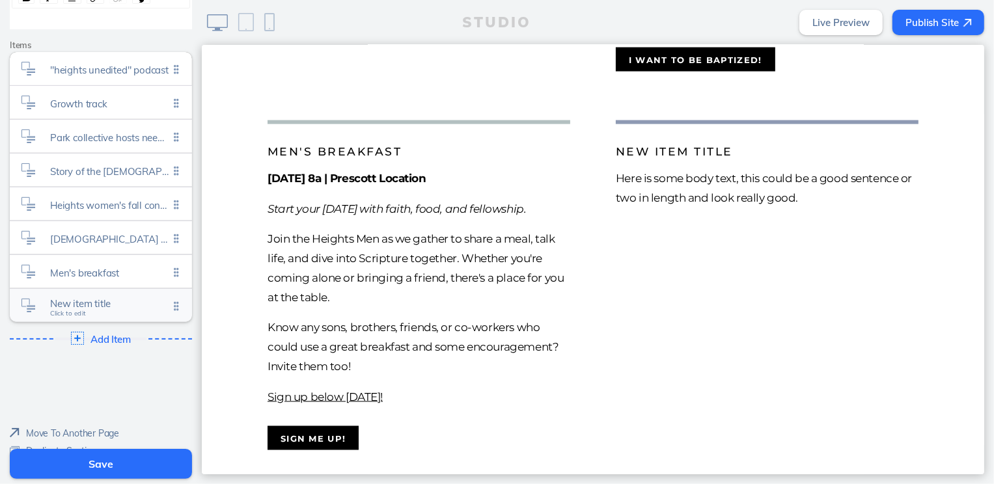
scroll to position [1441, 0]
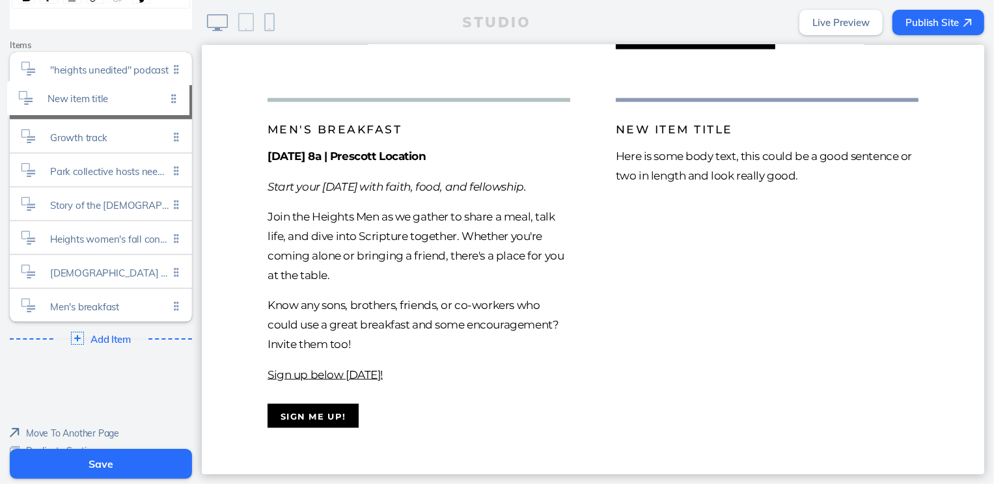
drag, startPoint x: 177, startPoint y: 301, endPoint x: 174, endPoint y: 91, distance: 210.2
click at [174, 91] on ul ""heights unedited" podcast Click to edit Growth track Click to edit Park collec…" at bounding box center [101, 187] width 182 height 270
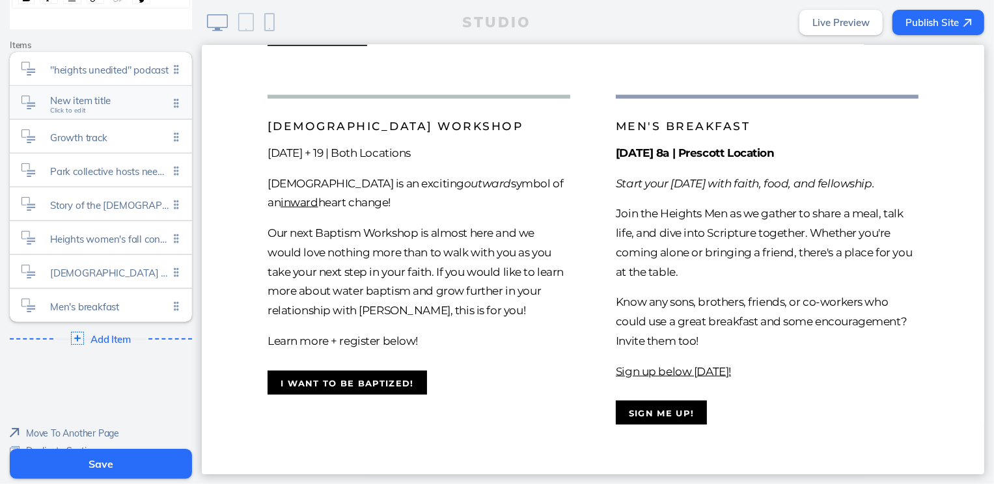
click at [121, 104] on span "New item title" at bounding box center [109, 100] width 118 height 11
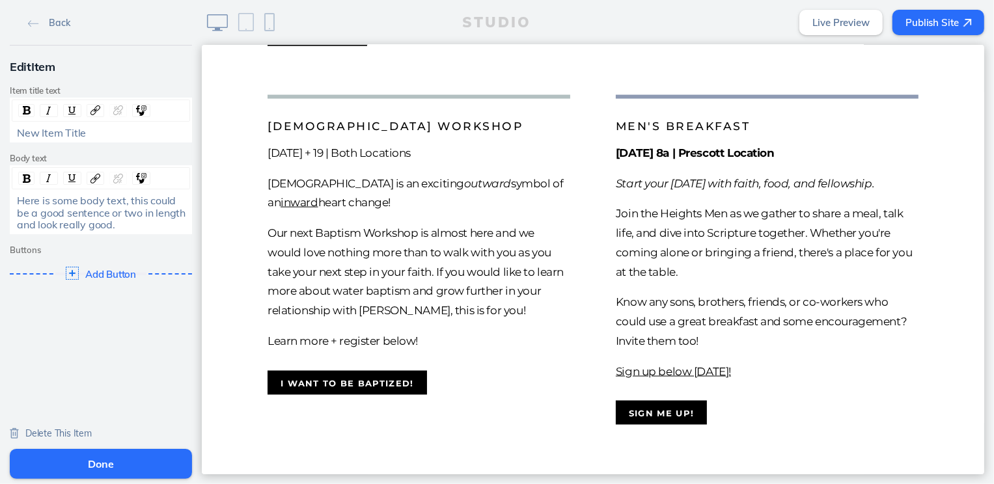
click at [101, 133] on div "New Item Title" at bounding box center [101, 133] width 169 height 12
click at [55, 220] on span "Here is some body text, this could be a good sentence or two in length and look…" at bounding box center [102, 212] width 171 height 37
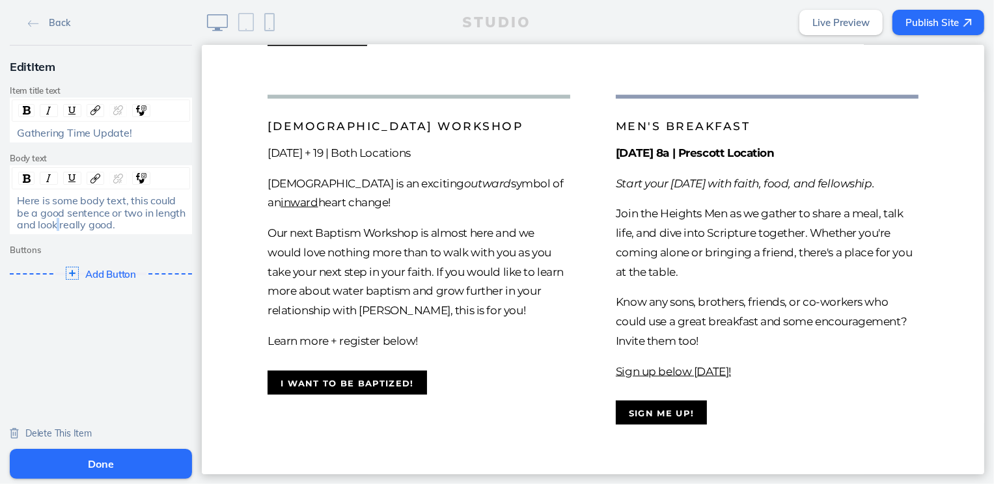
click at [55, 220] on span "Here is some body text, this could be a good sentence or two in length and look…" at bounding box center [102, 212] width 171 height 37
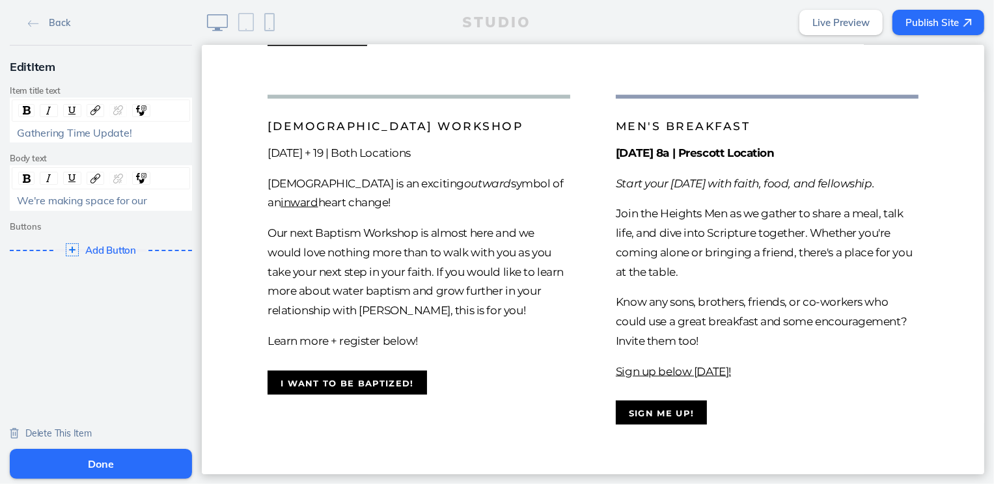
click at [72, 204] on span "We're making space for our" at bounding box center [82, 200] width 130 height 13
click at [37, 206] on span "[DEMOGRAPHIC_DATA] is growing us in some beautiful spaces," at bounding box center [102, 206] width 170 height 25
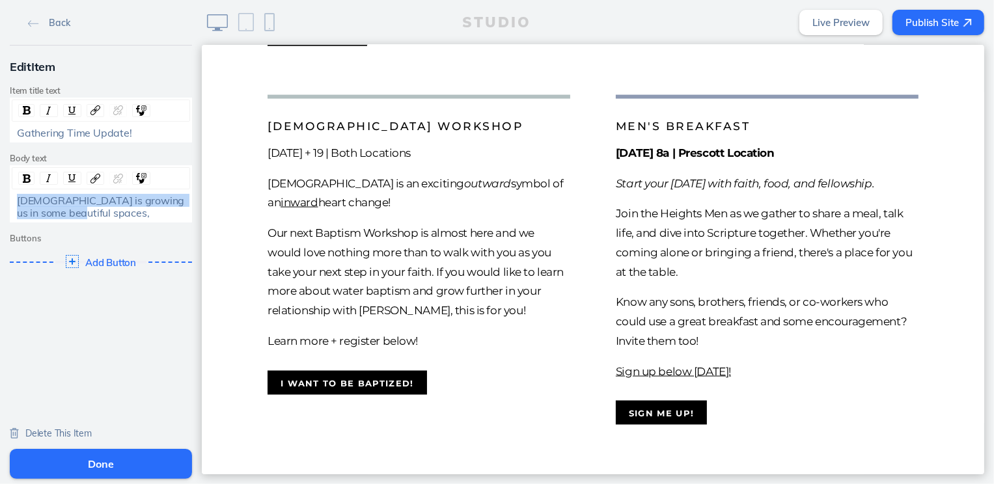
click at [37, 206] on span "[DEMOGRAPHIC_DATA] is growing us in some beautiful spaces," at bounding box center [102, 206] width 170 height 25
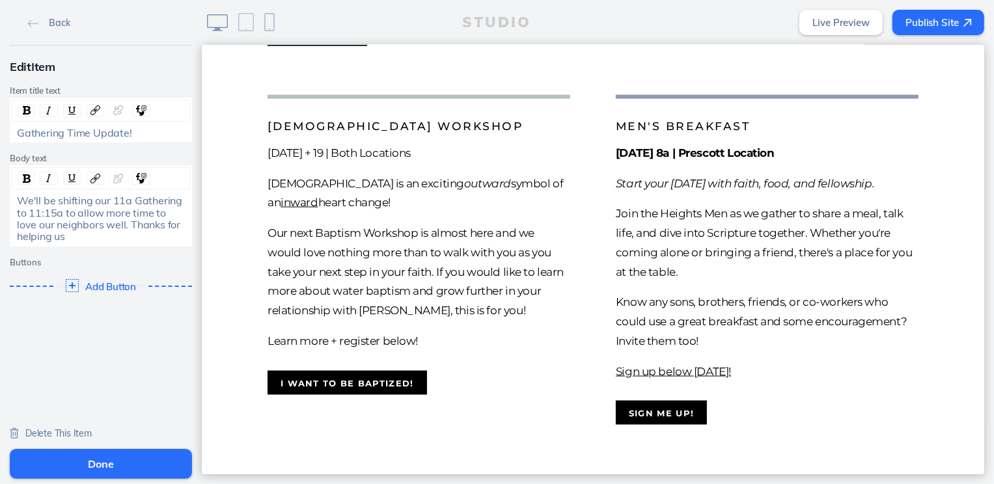
drag, startPoint x: 72, startPoint y: 235, endPoint x: 111, endPoint y: 221, distance: 41.6
click at [111, 221] on div "We'll be shifting our 11a Gathering to 11:15a to allow more time to love our ne…" at bounding box center [101, 219] width 169 height 48
click at [16, 200] on div "We'll be shifting our 11a Gathering to 11:15a to allow more time to love our ne…" at bounding box center [101, 213] width 178 height 36
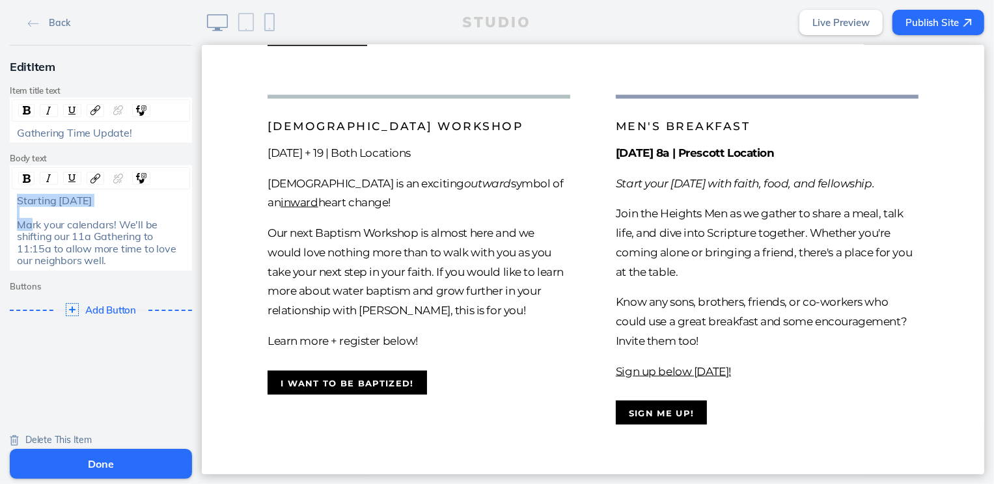
drag, startPoint x: 118, startPoint y: 203, endPoint x: 8, endPoint y: 203, distance: 110.6
click at [8, 203] on div "Edit Item Item title text Gathering Time Update! Body text Starting [DATE] Mark…" at bounding box center [101, 191] width 202 height 290
click at [25, 176] on img "rdw-inline-control" at bounding box center [27, 178] width 8 height 8
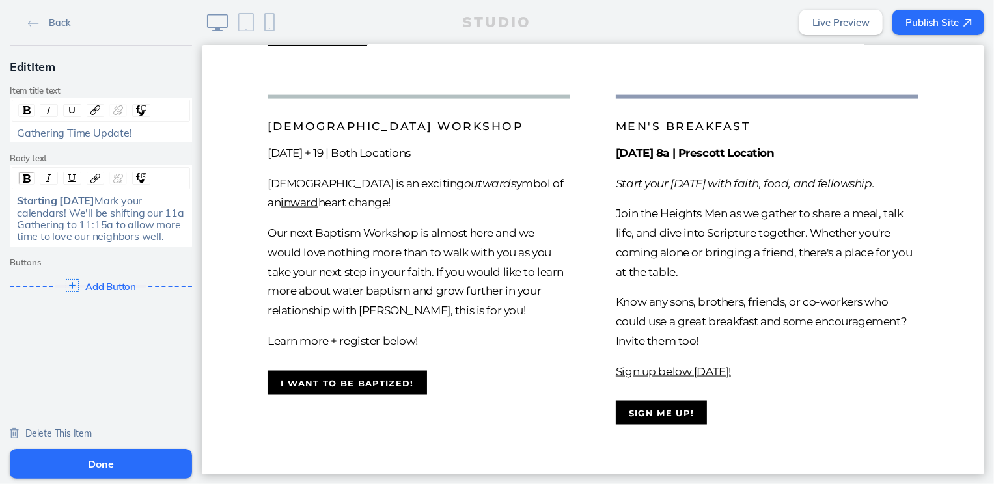
click at [154, 243] on div "Starting [DATE] Mark your calendars! We'll be shifting our 11a Gathering to 11:…" at bounding box center [101, 219] width 169 height 48
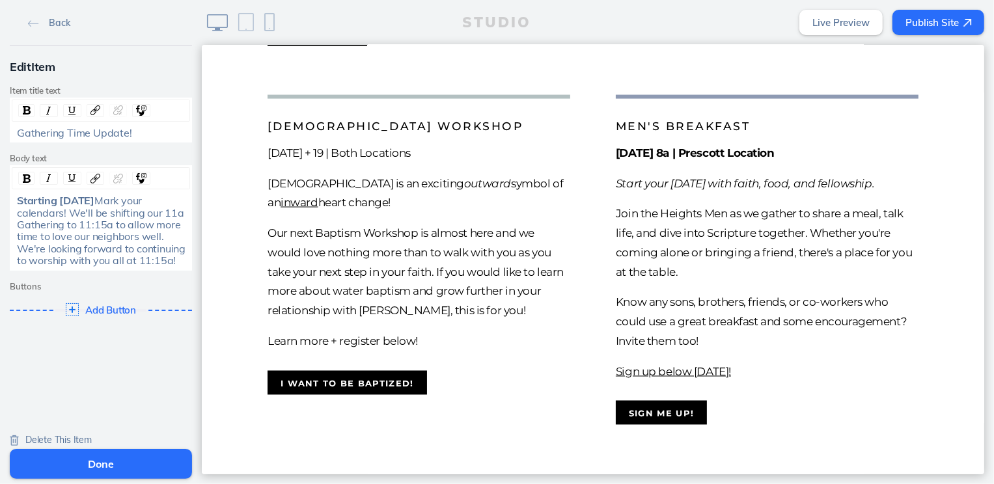
click at [134, 461] on button "Done" at bounding box center [101, 464] width 182 height 30
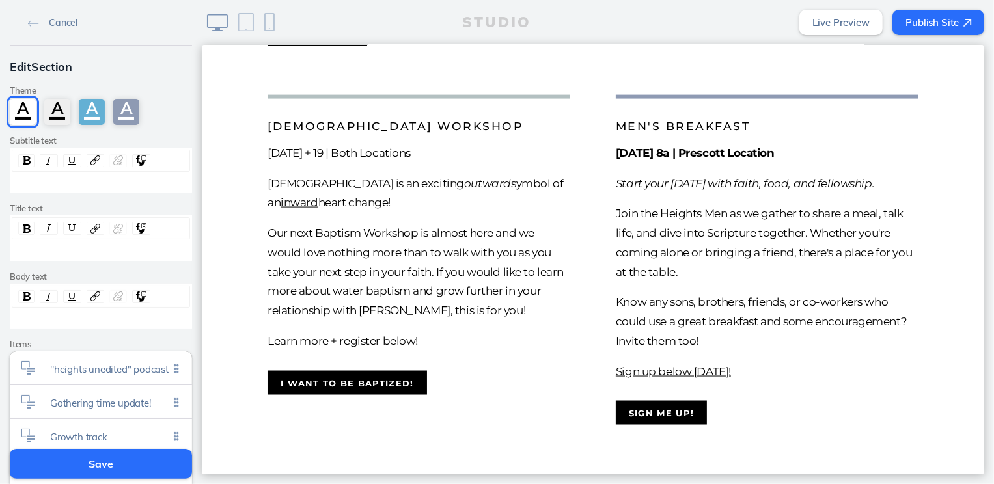
click at [134, 461] on button "Save" at bounding box center [101, 464] width 182 height 30
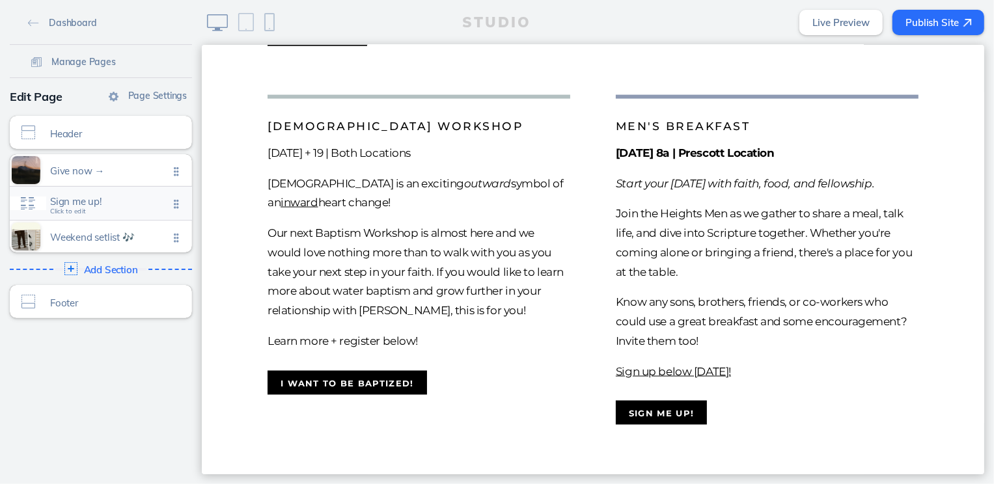
click at [85, 204] on span "Sign me up!" at bounding box center [109, 201] width 118 height 11
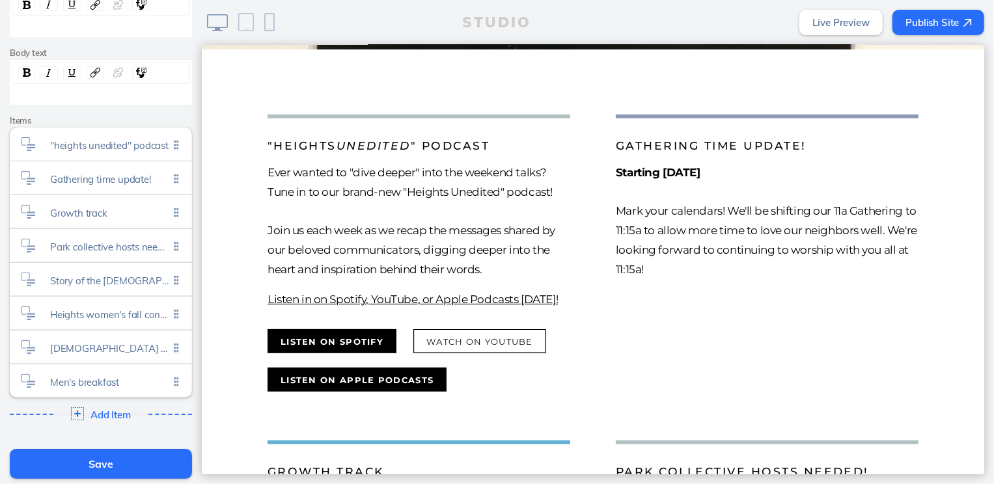
scroll to position [247, 0]
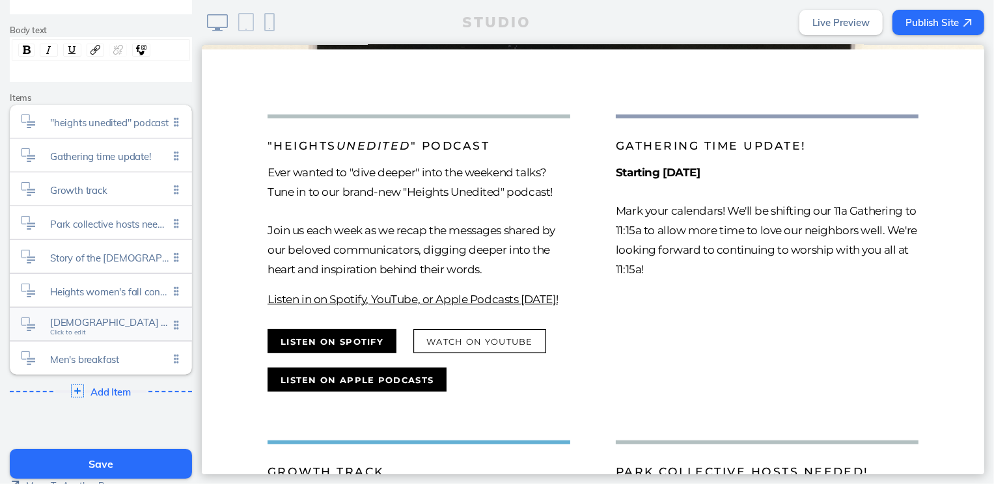
click at [92, 312] on div "Baptism workshop Click to edit" at bounding box center [101, 324] width 182 height 33
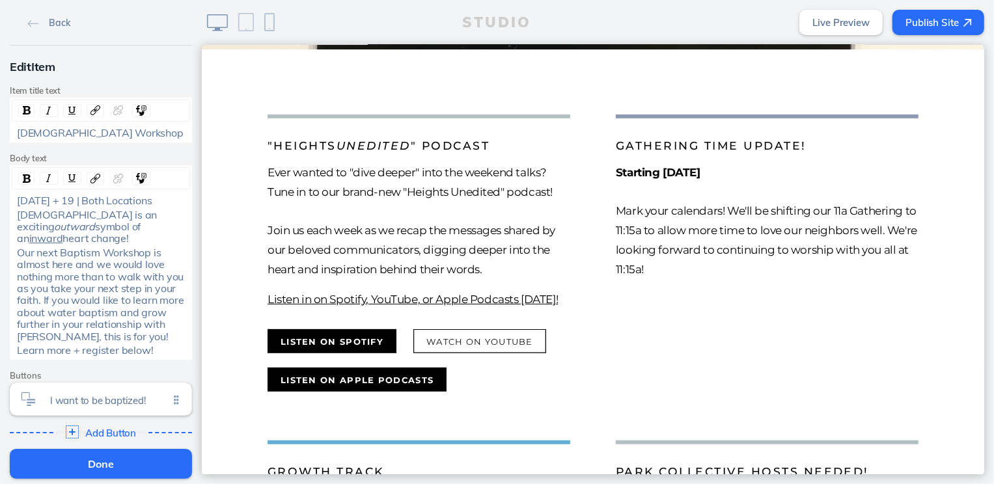
click at [118, 204] on span "[DATE] + 19 | Both Locations" at bounding box center [84, 200] width 135 height 13
click at [25, 176] on img "rdw-inline-control" at bounding box center [27, 178] width 8 height 8
click at [141, 463] on button "Done" at bounding box center [101, 464] width 182 height 30
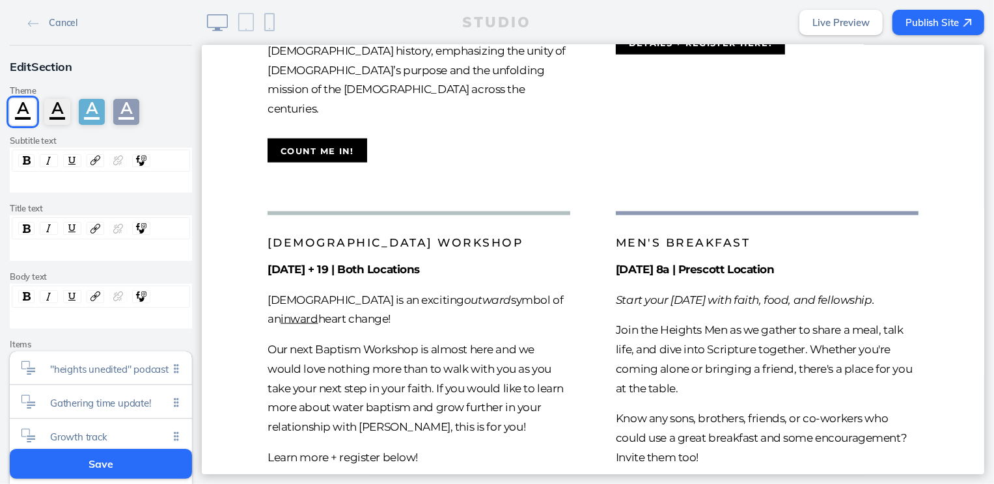
scroll to position [1314, 0]
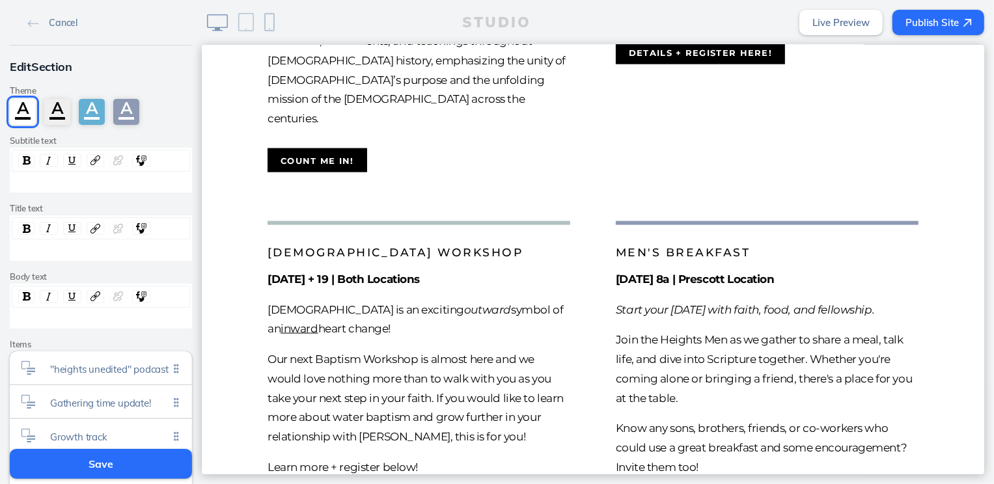
click at [135, 454] on button "Save" at bounding box center [101, 464] width 182 height 30
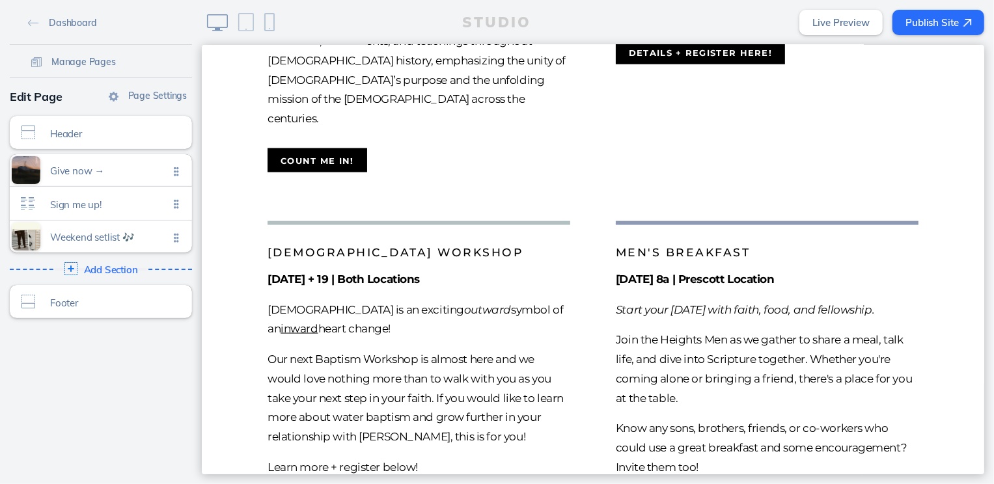
click at [959, 24] on button "Publish Site" at bounding box center [938, 22] width 92 height 25
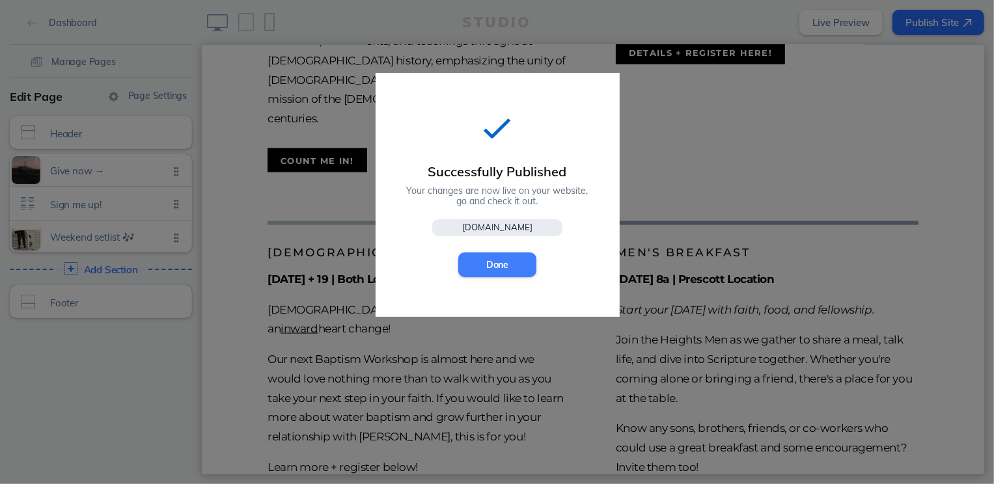
click at [500, 266] on button "Done" at bounding box center [497, 264] width 78 height 25
